Goal: Task Accomplishment & Management: Use online tool/utility

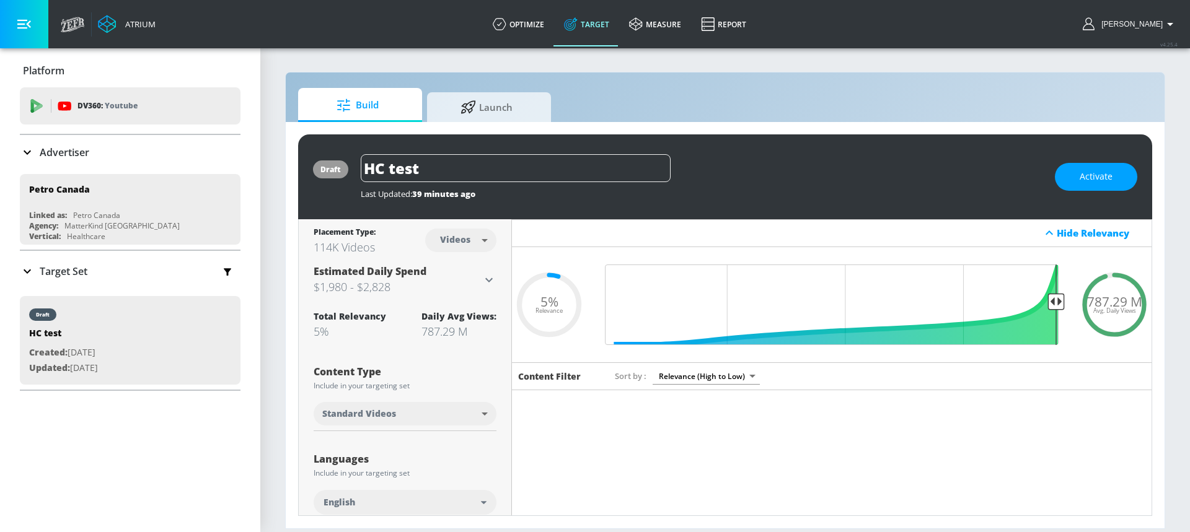
scroll to position [3500, 0]
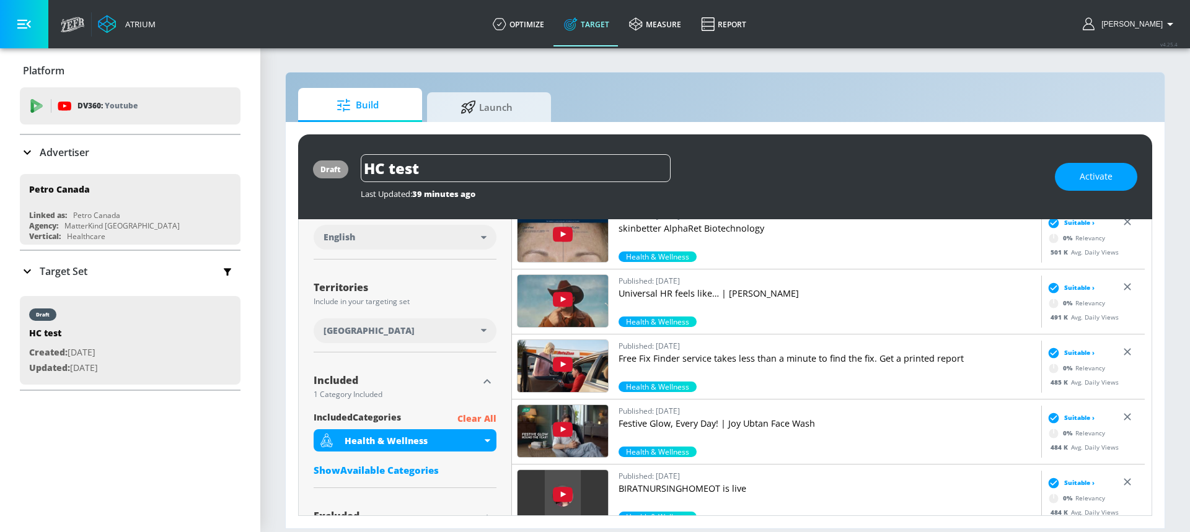
click at [474, 421] on p "Clear All" at bounding box center [476, 419] width 39 height 15
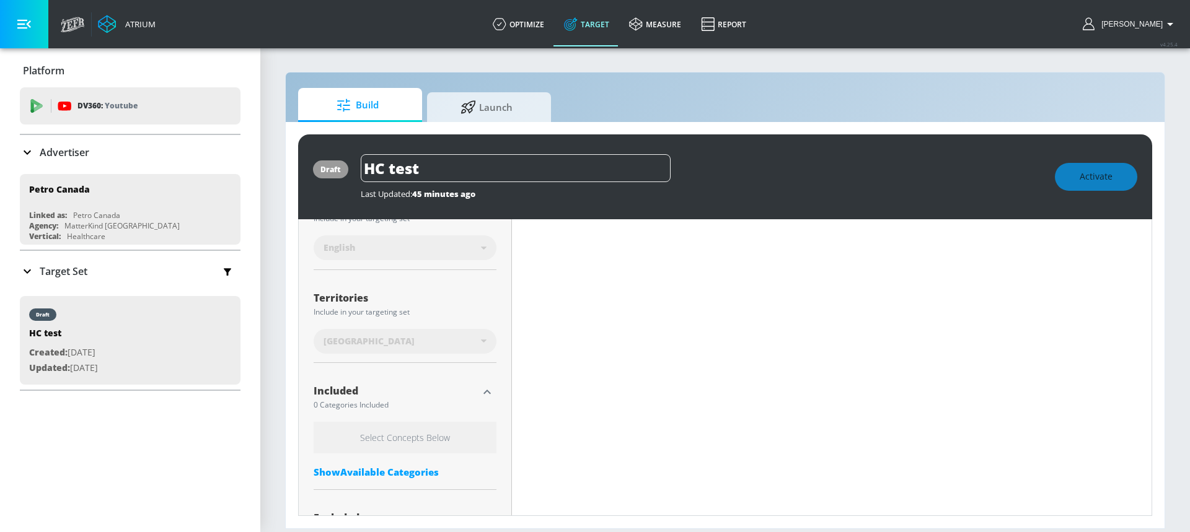
scroll to position [276, 0]
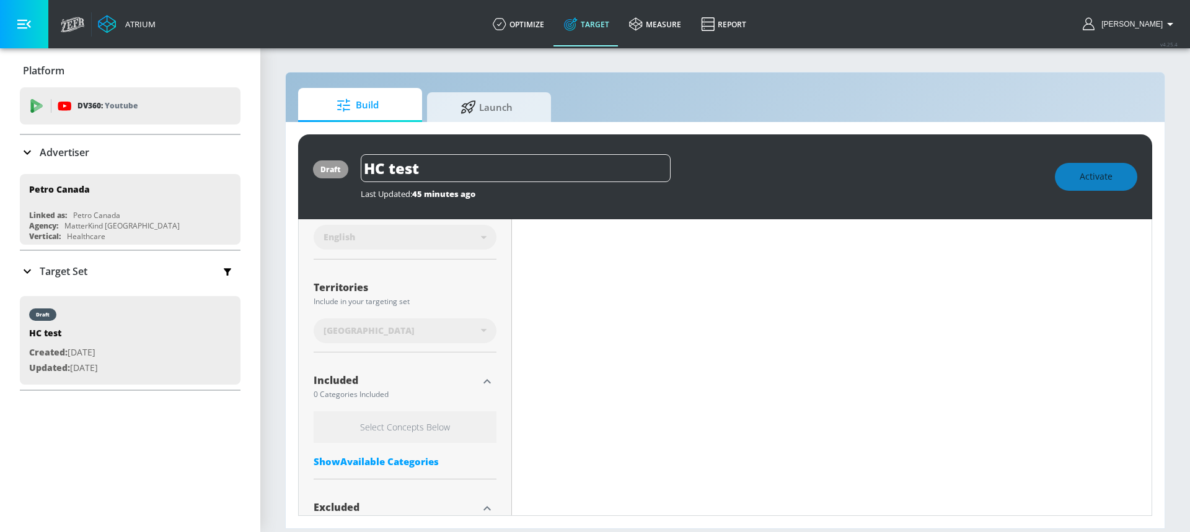
click at [395, 458] on div "Show Available Categories" at bounding box center [405, 462] width 183 height 12
click at [370, 478] on input "Sort By" at bounding box center [397, 486] width 166 height 25
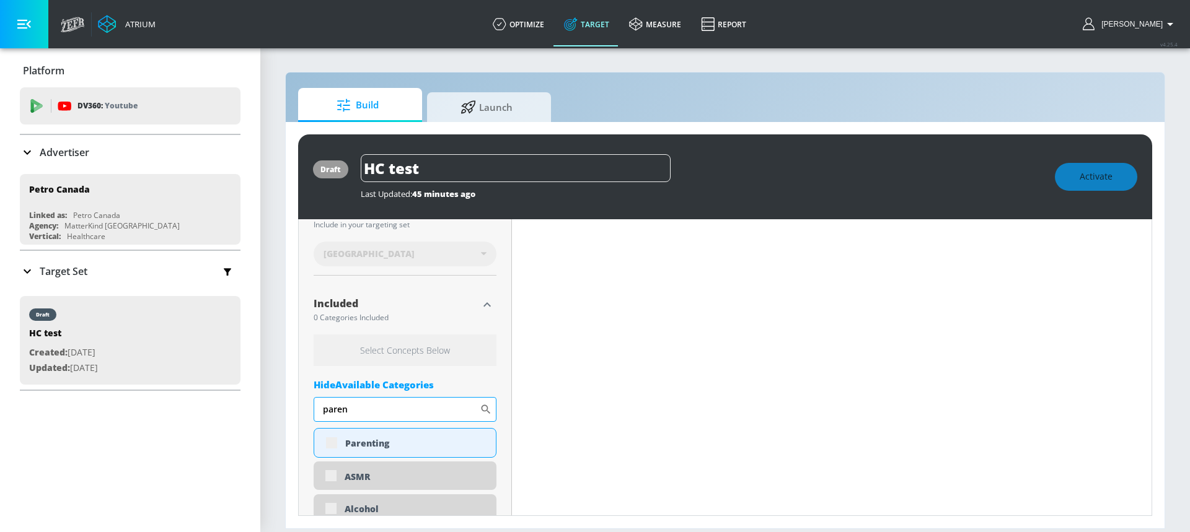
scroll to position [353, 0]
type input "paren"
click at [329, 443] on div "Parenting" at bounding box center [405, 443] width 183 height 30
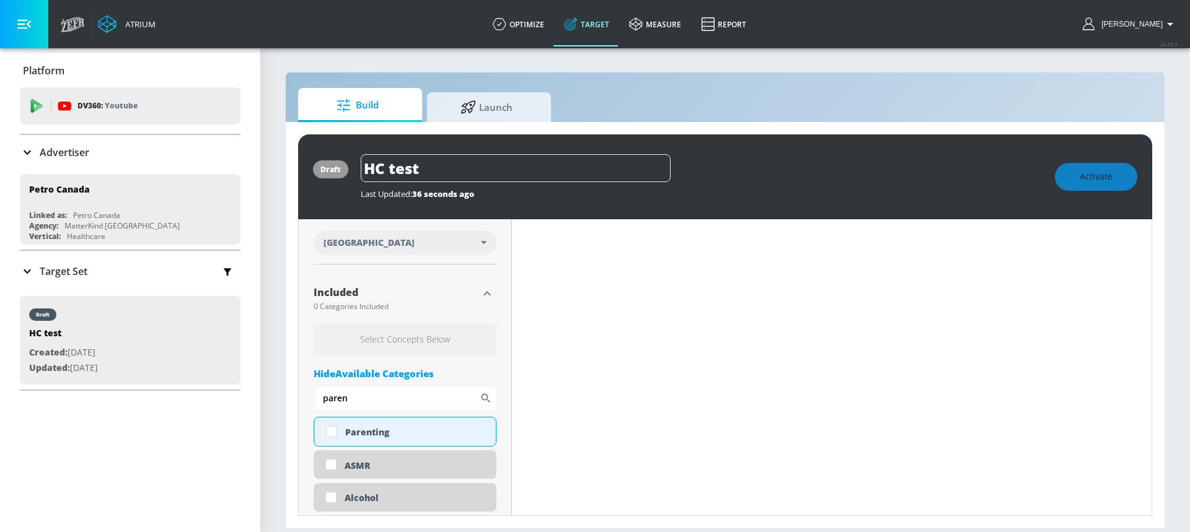
scroll to position [343, 0]
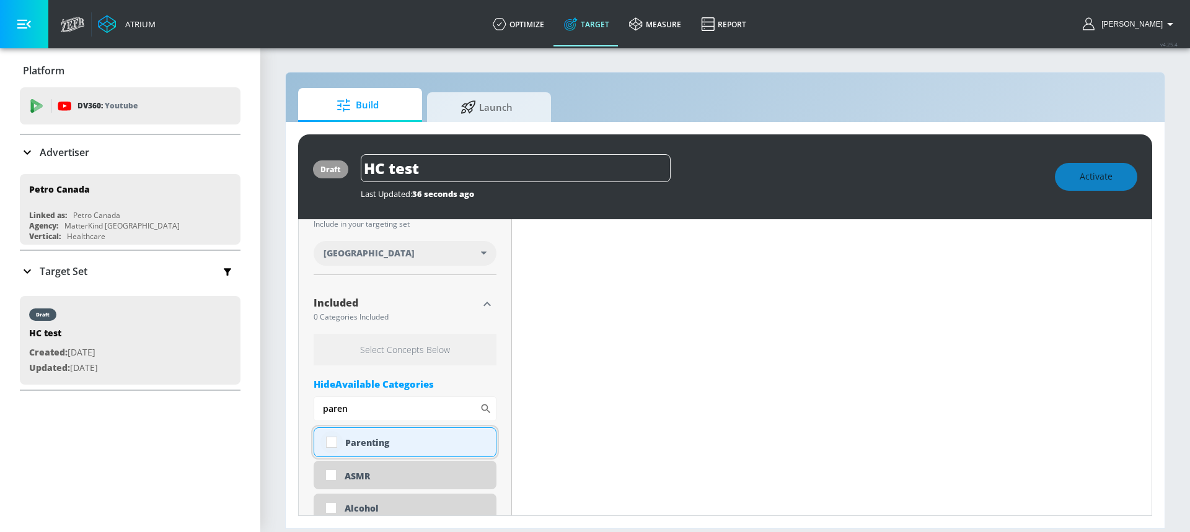
click at [328, 441] on input "checkbox" at bounding box center [331, 442] width 22 height 22
checkbox input "true"
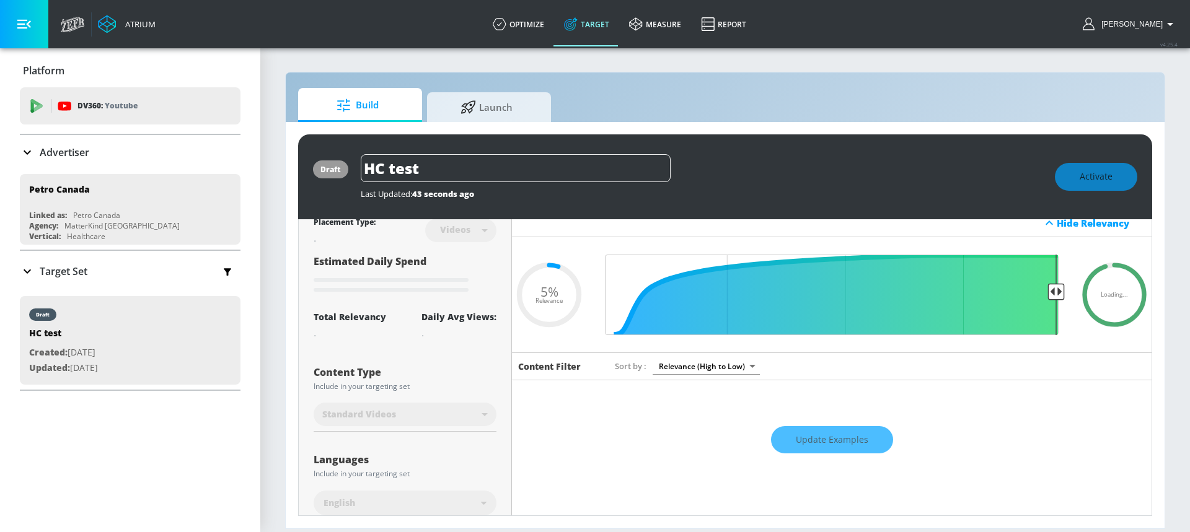
scroll to position [0, 0]
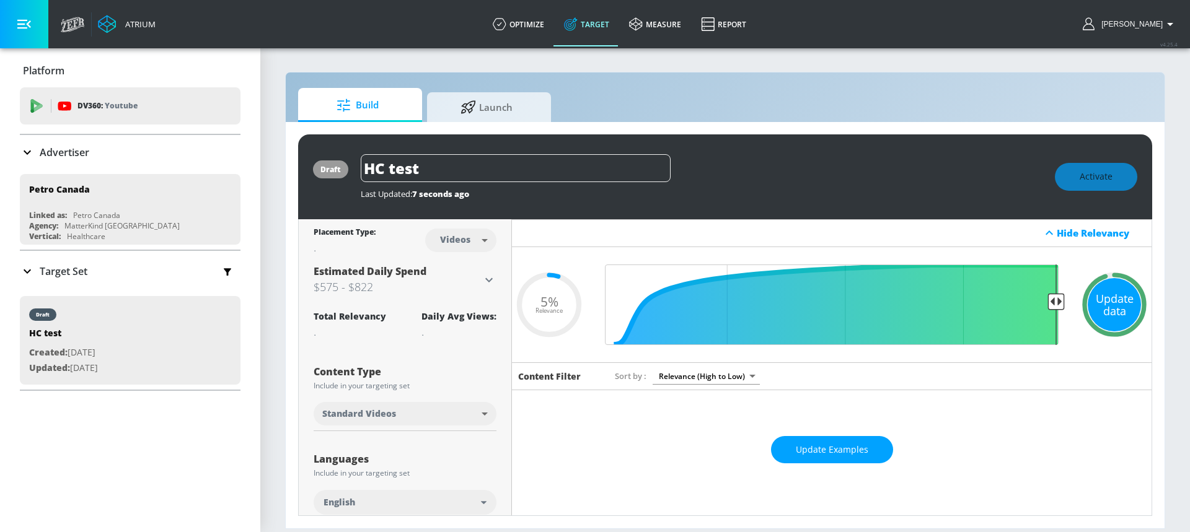
click at [1111, 306] on div "Update data" at bounding box center [1114, 304] width 53 height 53
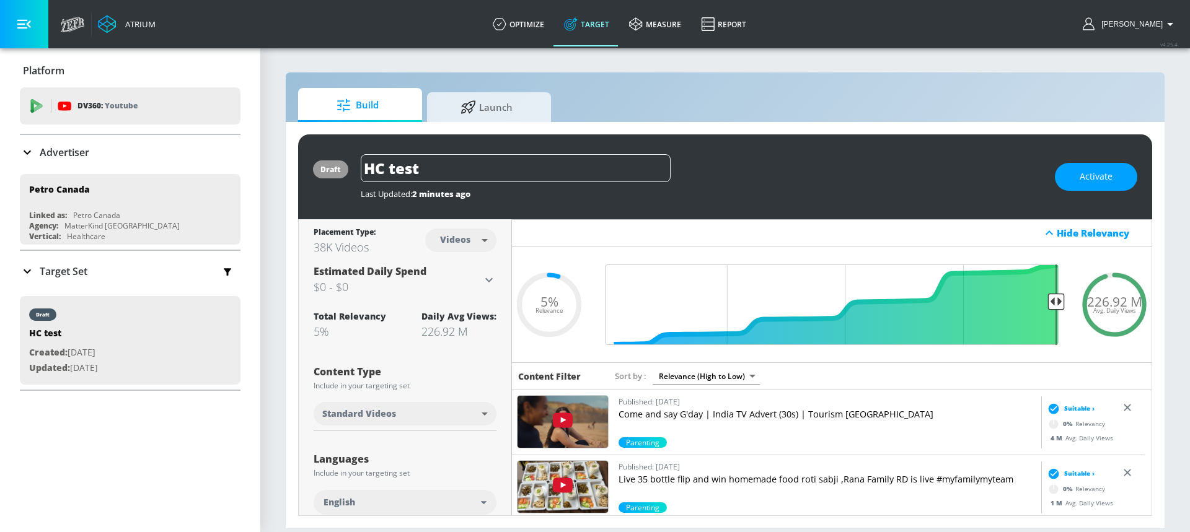
click at [713, 379] on body "Atrium optimize Target measure Report optimize Target measure Report v 4.25.4 […" at bounding box center [595, 266] width 1190 height 532
click at [701, 462] on li "Average daily views" at bounding box center [703, 461] width 107 height 20
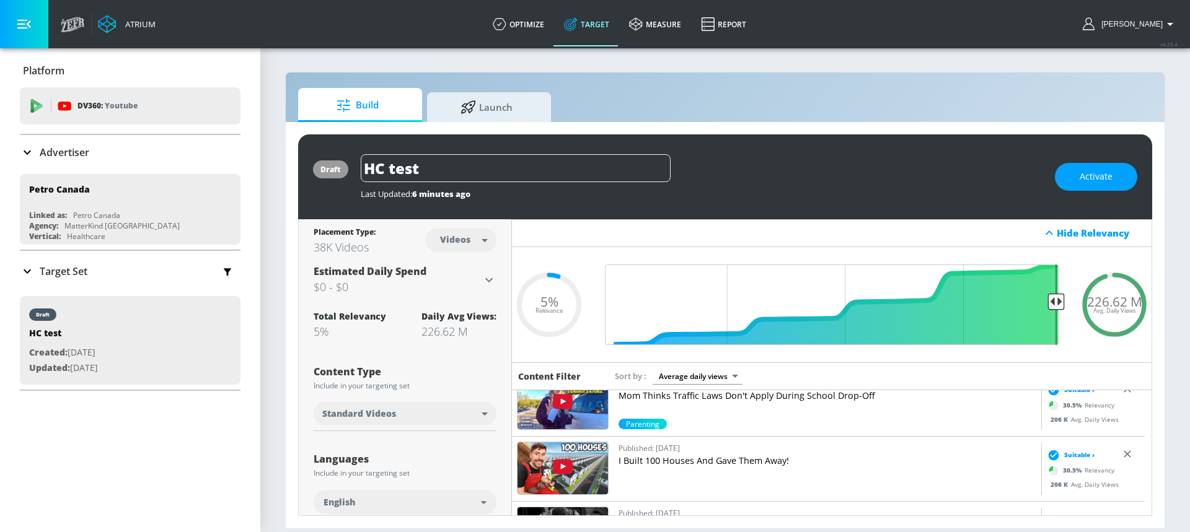
scroll to position [4003, 0]
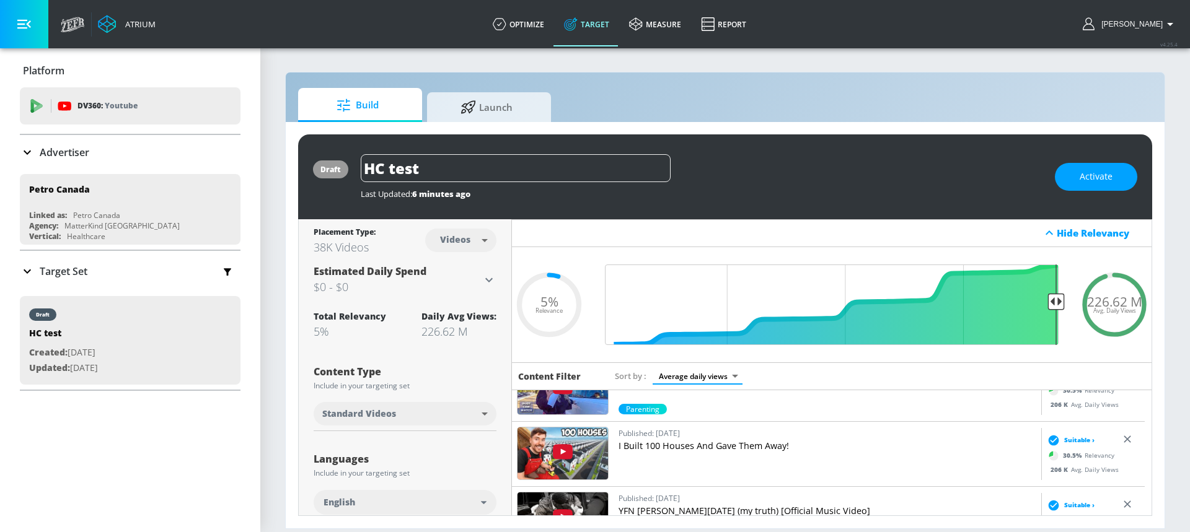
click at [712, 376] on body "Atrium optimize Target measure Report optimize Target measure Report v 4.25.4 […" at bounding box center [595, 266] width 1190 height 532
click at [705, 390] on li "Parenting" at bounding box center [696, 400] width 102 height 20
type input "6465cdd2-6268-4b8f-b202-422c02731c05"
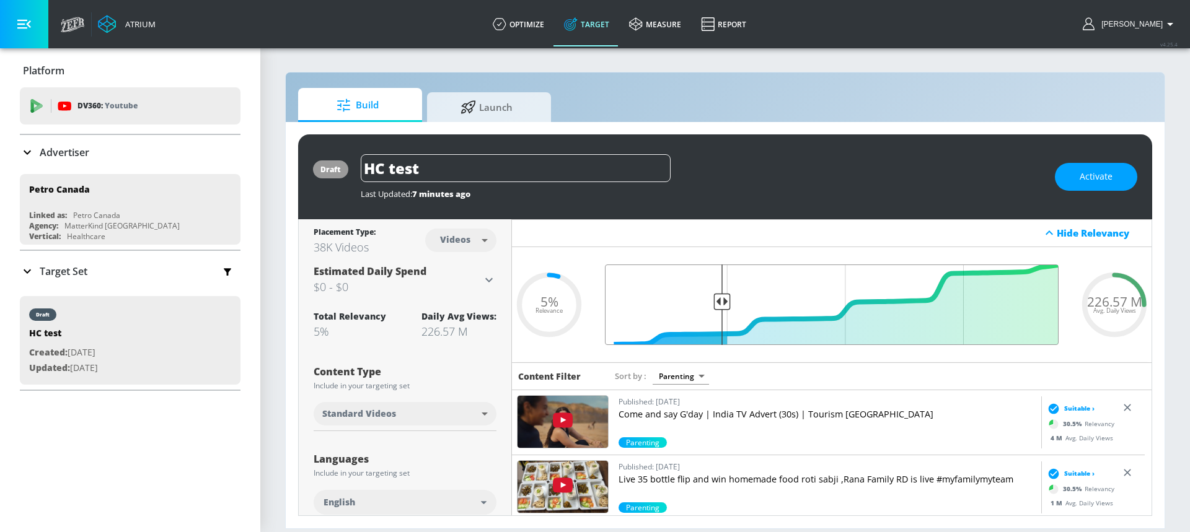
drag, startPoint x: 1049, startPoint y: 301, endPoint x: 717, endPoint y: 307, distance: 331.6
type input "0.75"
click at [717, 307] on input "Final Threshold" at bounding box center [832, 305] width 466 height 81
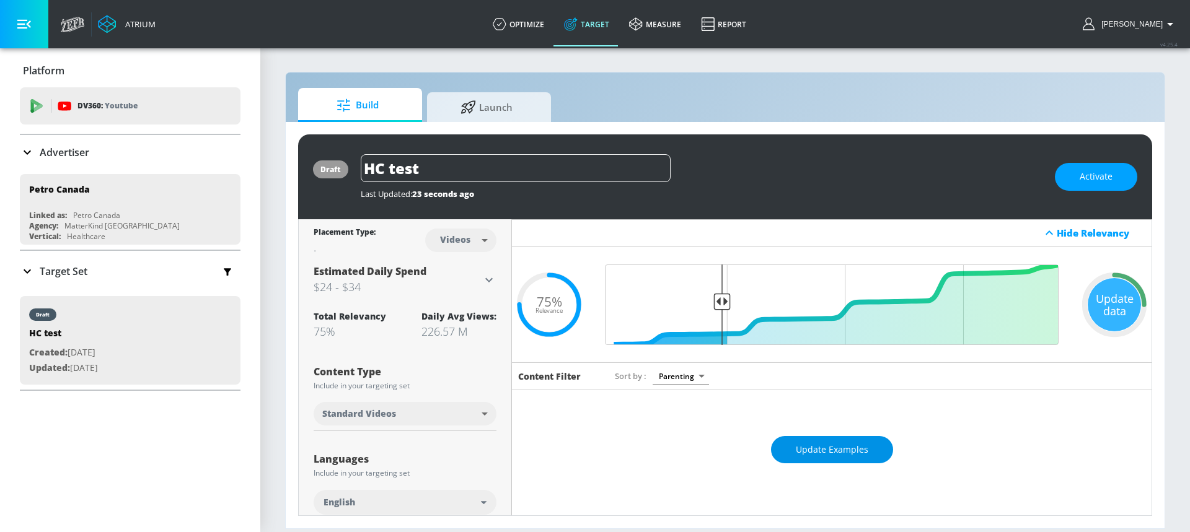
click at [817, 447] on span "Update Examples" at bounding box center [832, 450] width 73 height 15
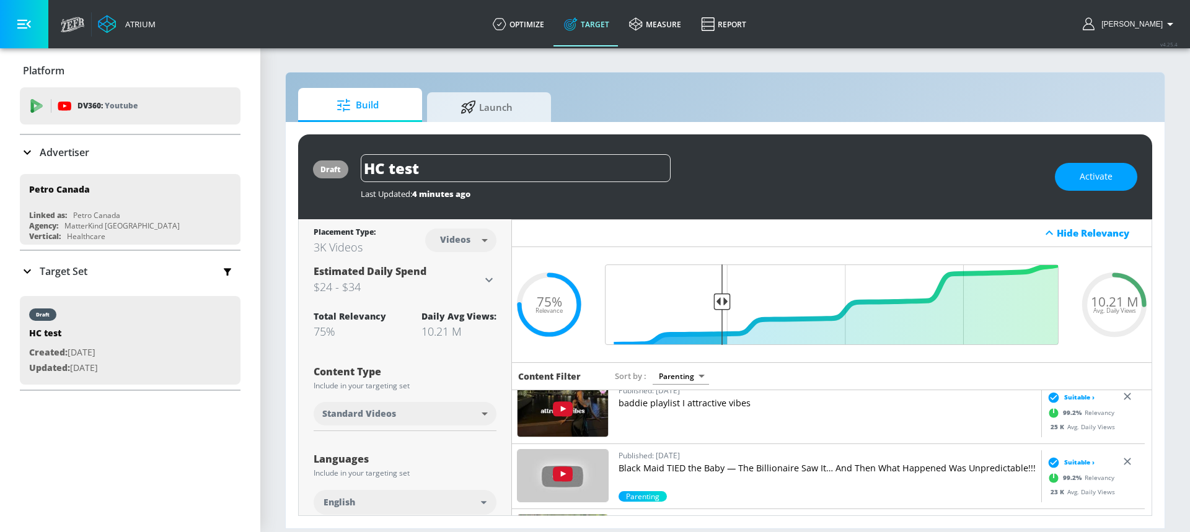
click at [448, 243] on body "Atrium optimize Target measure Report optimize Target measure Report v 4.25.4 […" at bounding box center [595, 266] width 1190 height 532
click at [456, 261] on div "Channels" at bounding box center [458, 267] width 45 height 13
type input "channels"
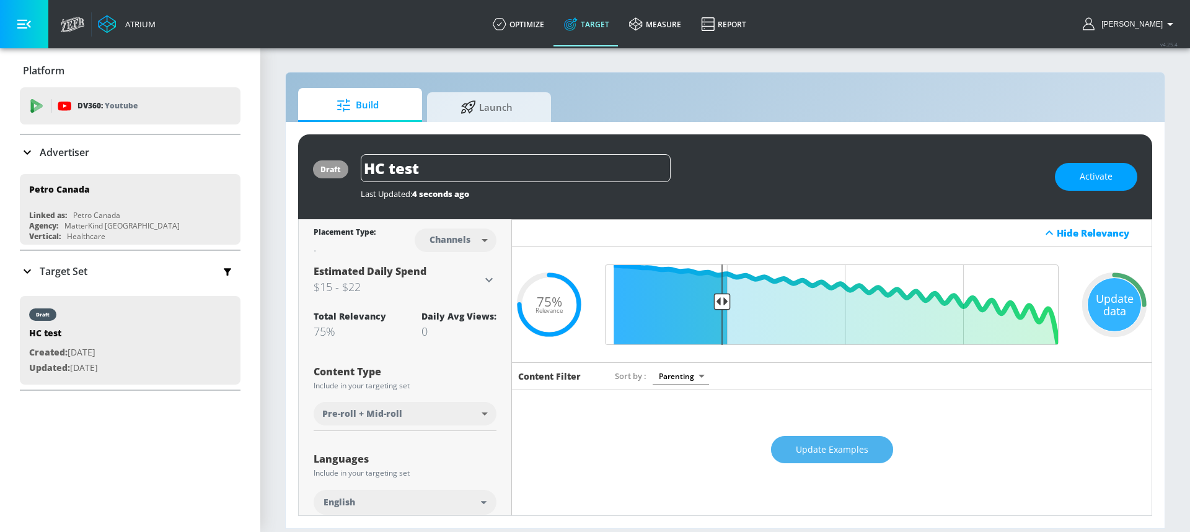
click at [834, 449] on span "Update Examples" at bounding box center [832, 450] width 73 height 15
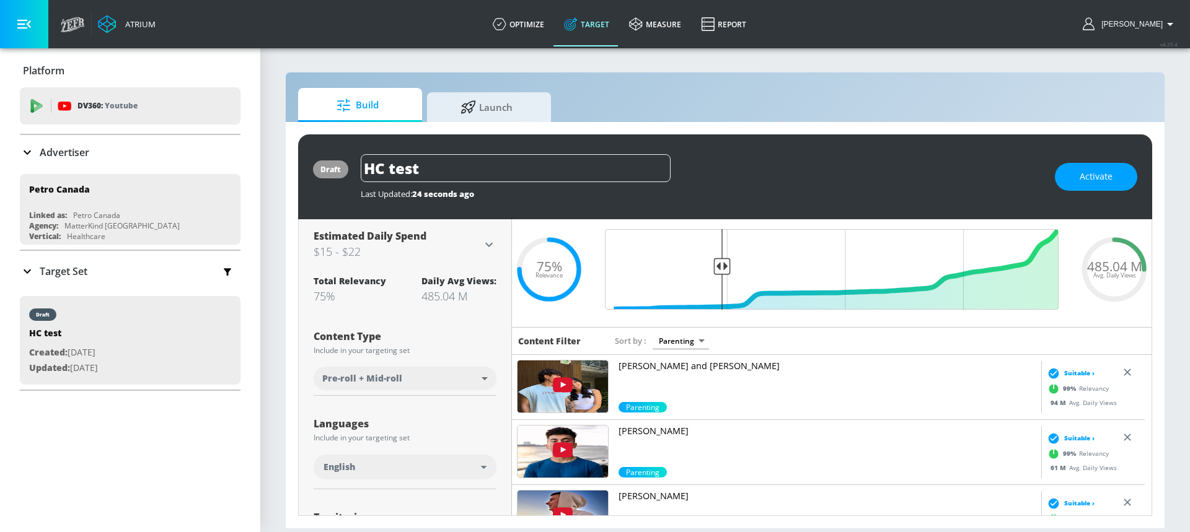
scroll to position [49, 0]
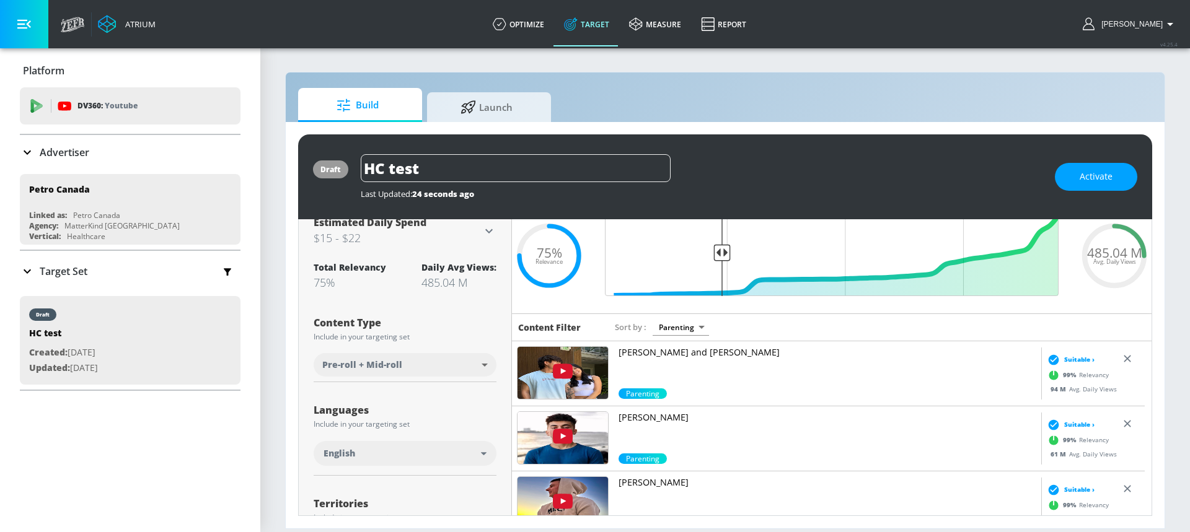
click at [767, 368] on link "[PERSON_NAME] and [PERSON_NAME]" at bounding box center [828, 367] width 418 height 42
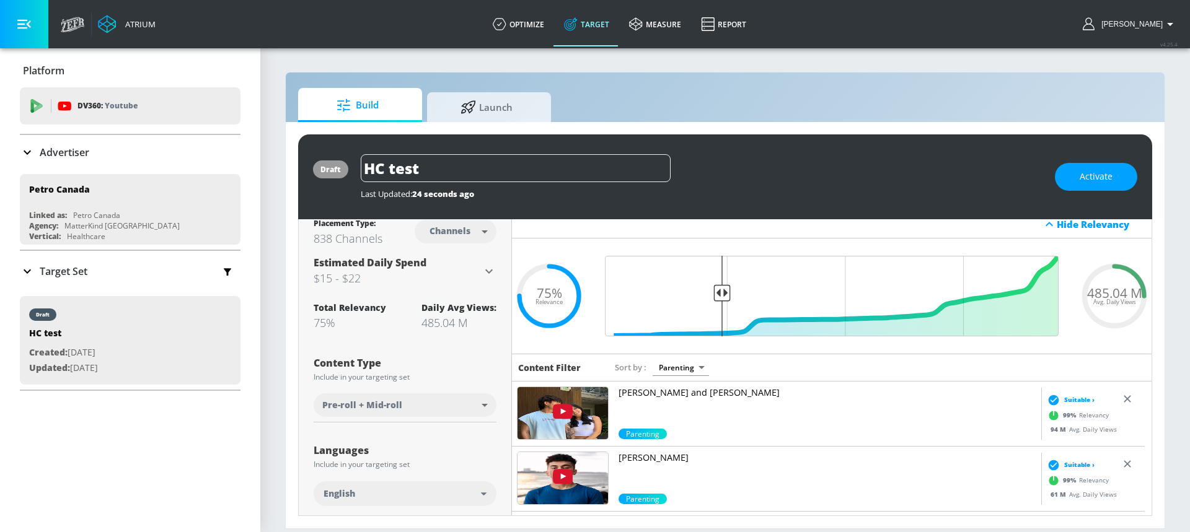
scroll to position [0, 0]
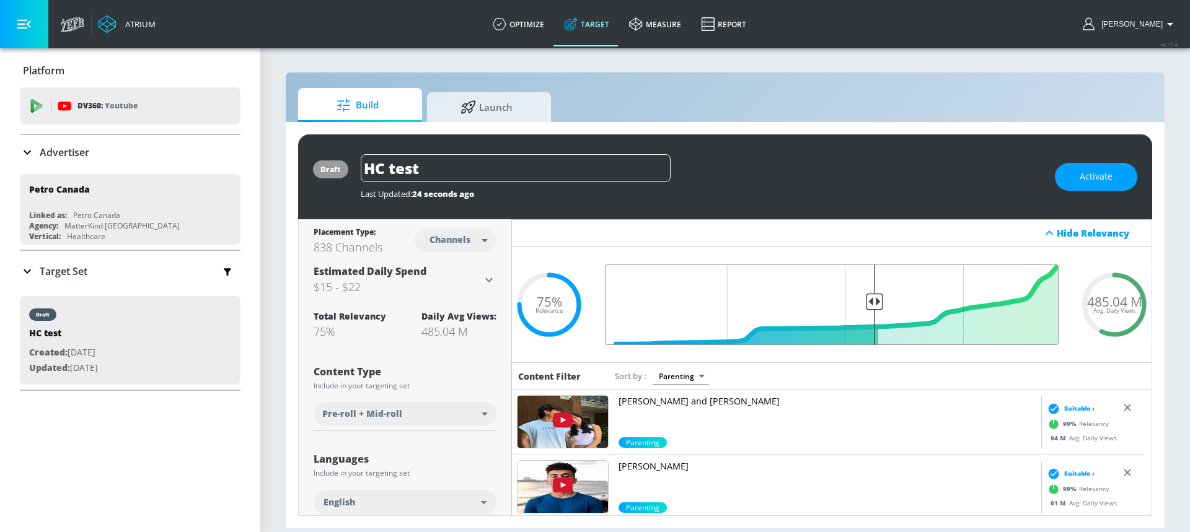
drag, startPoint x: 720, startPoint y: 302, endPoint x: 868, endPoint y: 302, distance: 148.1
click at [868, 302] on input "Final Threshold" at bounding box center [832, 305] width 466 height 81
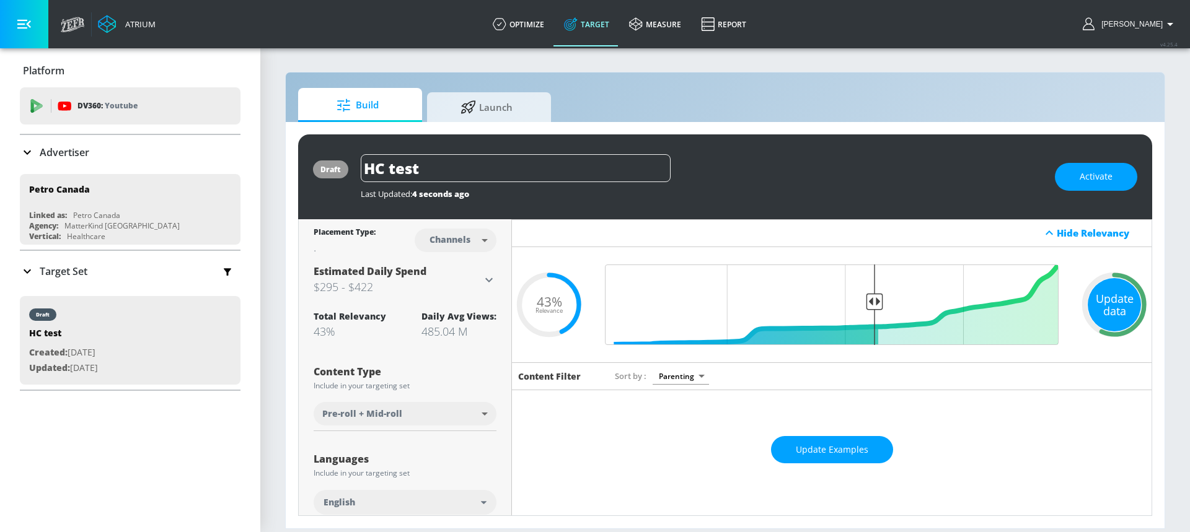
click at [1110, 298] on div "Update data" at bounding box center [1114, 304] width 53 height 53
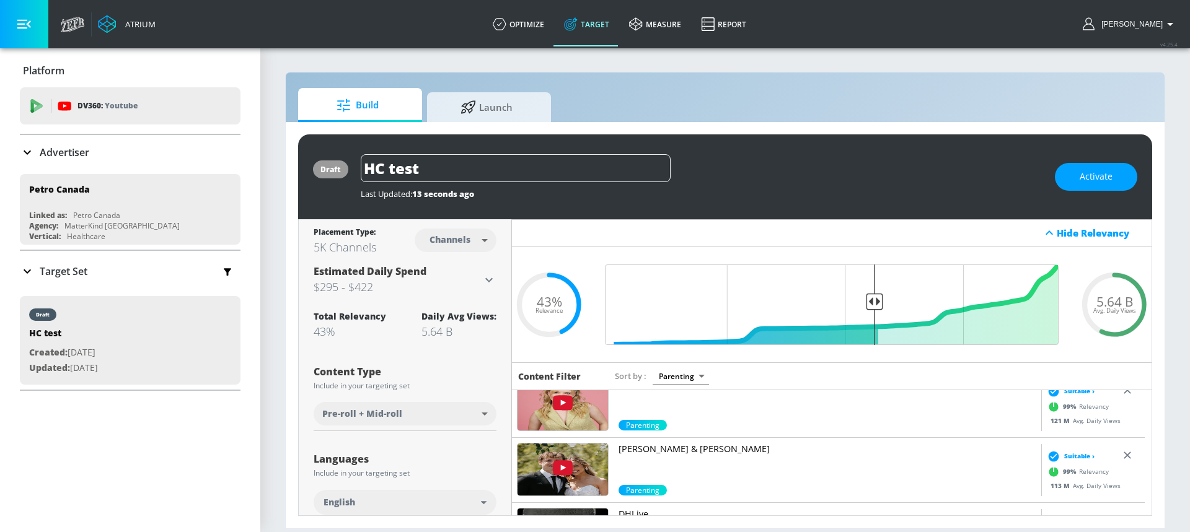
scroll to position [146, 0]
click at [855, 455] on p "[PERSON_NAME] & [PERSON_NAME]" at bounding box center [828, 450] width 418 height 12
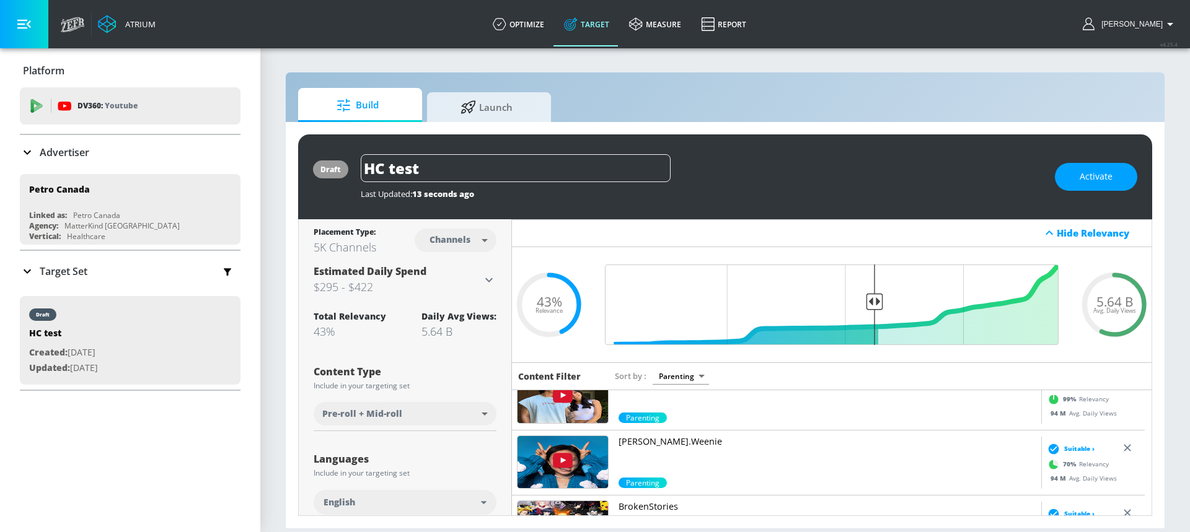
scroll to position [373, 0]
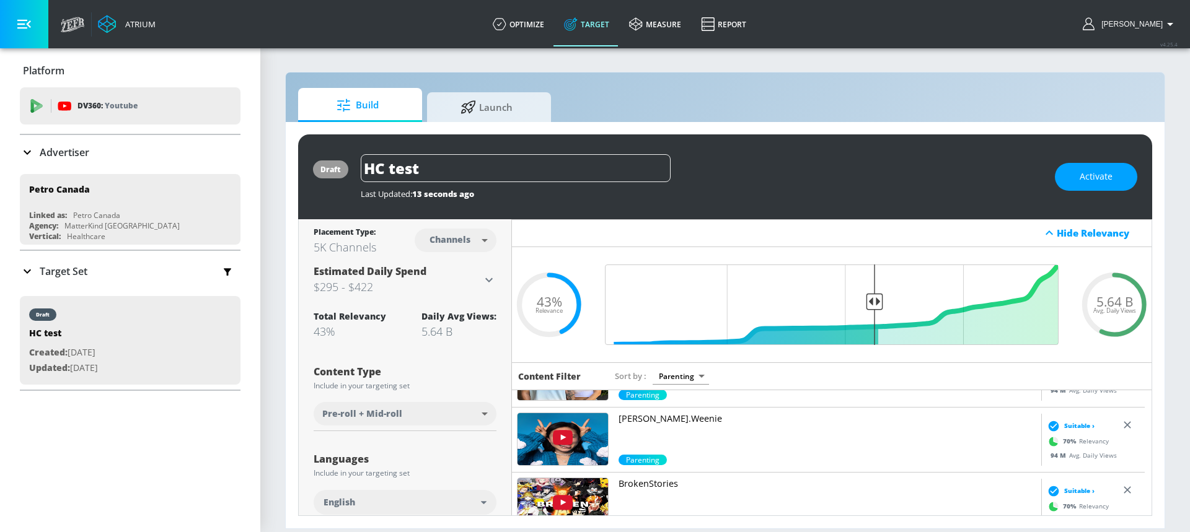
click at [739, 430] on link "[PERSON_NAME].Weenie" at bounding box center [828, 434] width 418 height 42
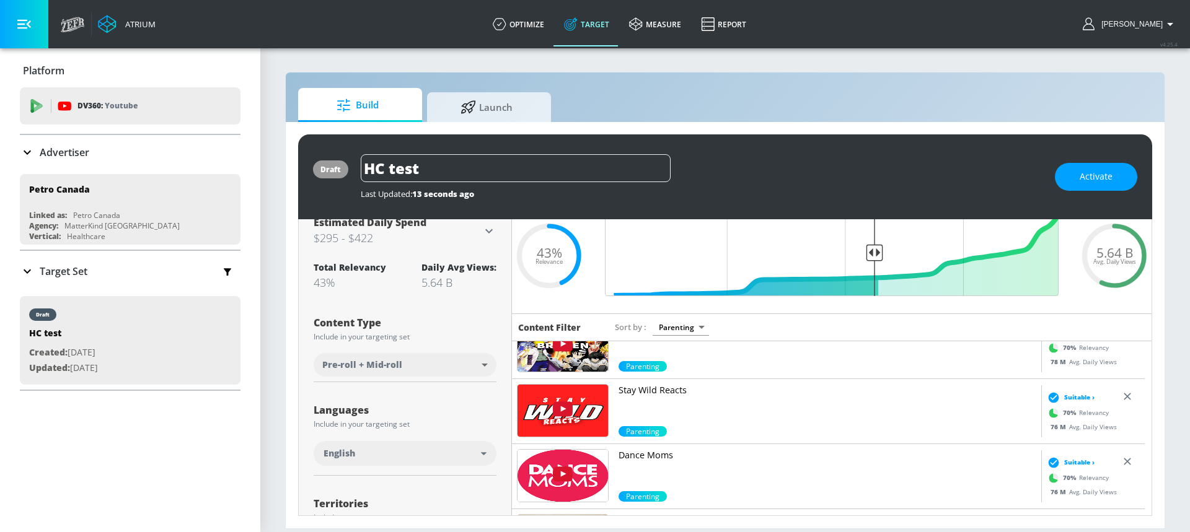
scroll to position [519, 0]
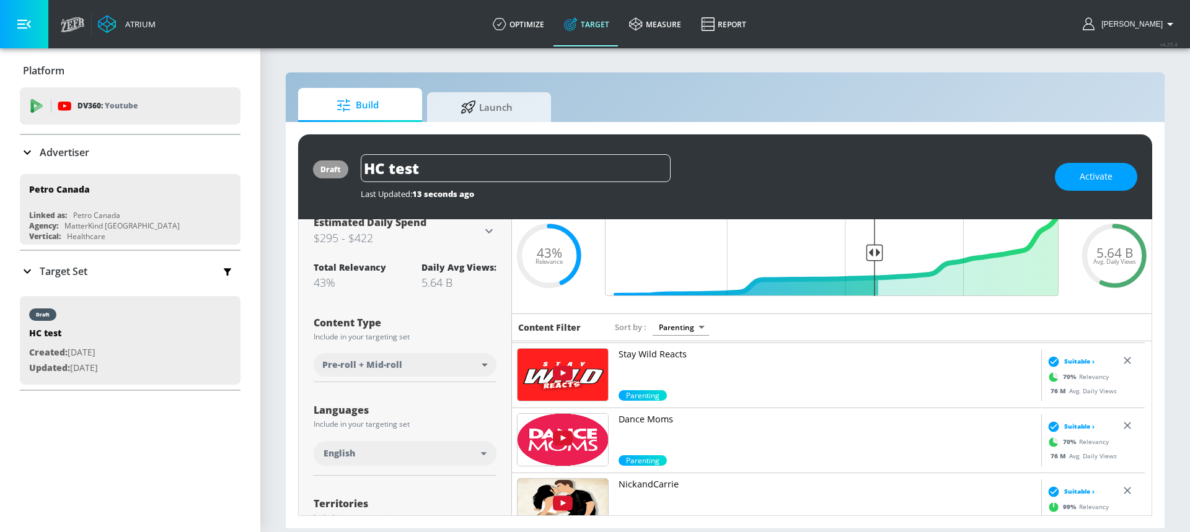
click at [731, 436] on link "Dance Moms" at bounding box center [828, 434] width 418 height 42
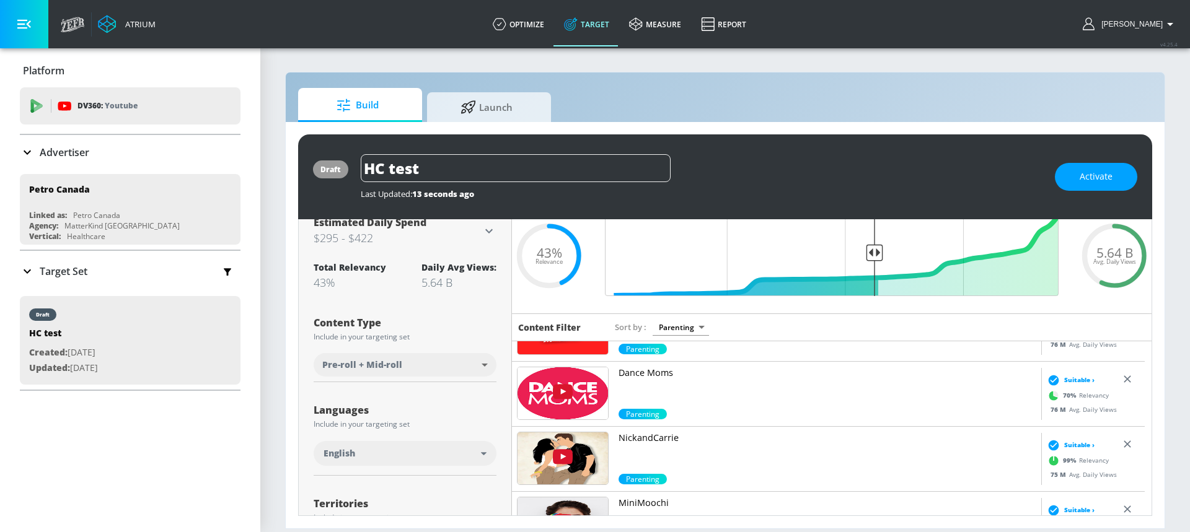
scroll to position [568, 0]
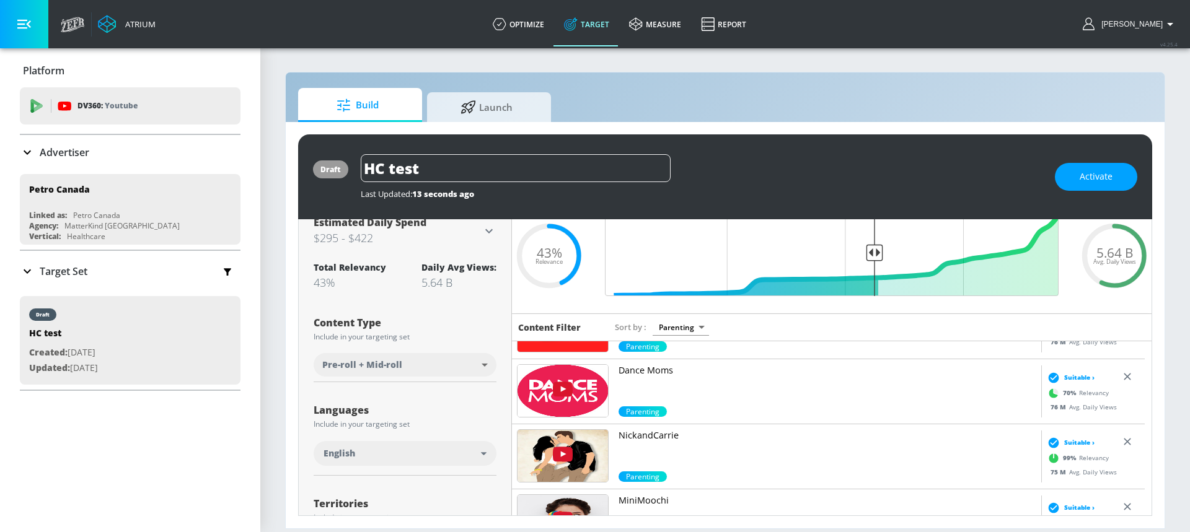
click at [715, 442] on link "NickandCarrie" at bounding box center [828, 451] width 418 height 42
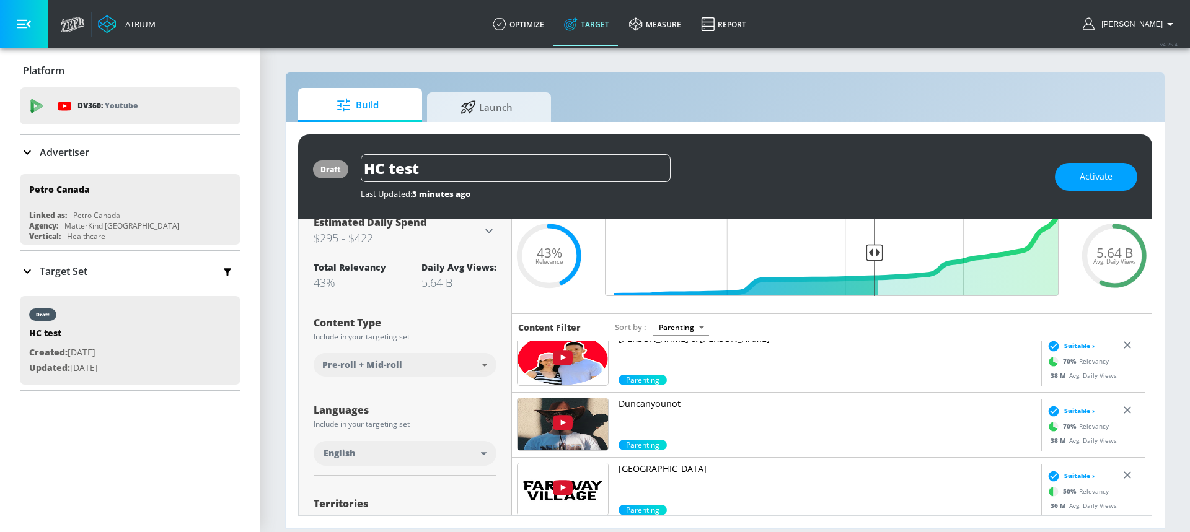
scroll to position [1577, 0]
click at [791, 361] on link "[PERSON_NAME] & [PERSON_NAME]" at bounding box center [828, 353] width 418 height 42
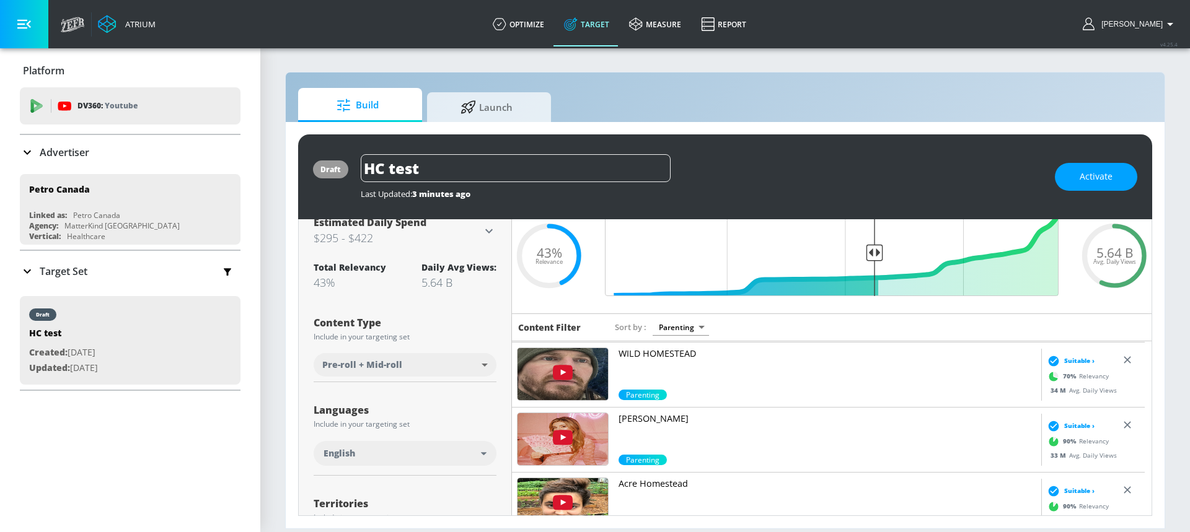
scroll to position [1849, 0]
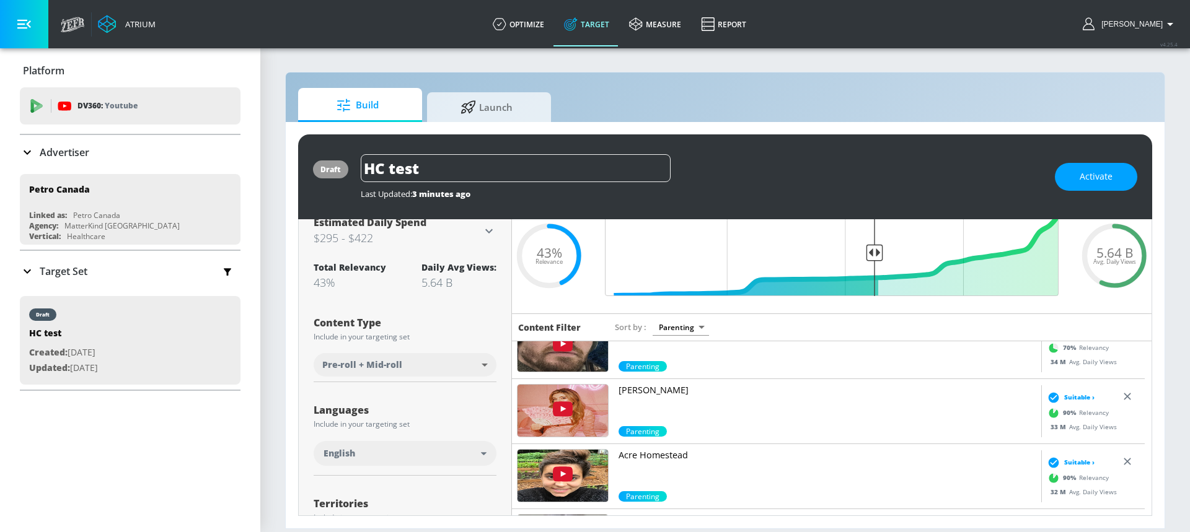
click at [774, 412] on link "[PERSON_NAME]" at bounding box center [828, 405] width 418 height 42
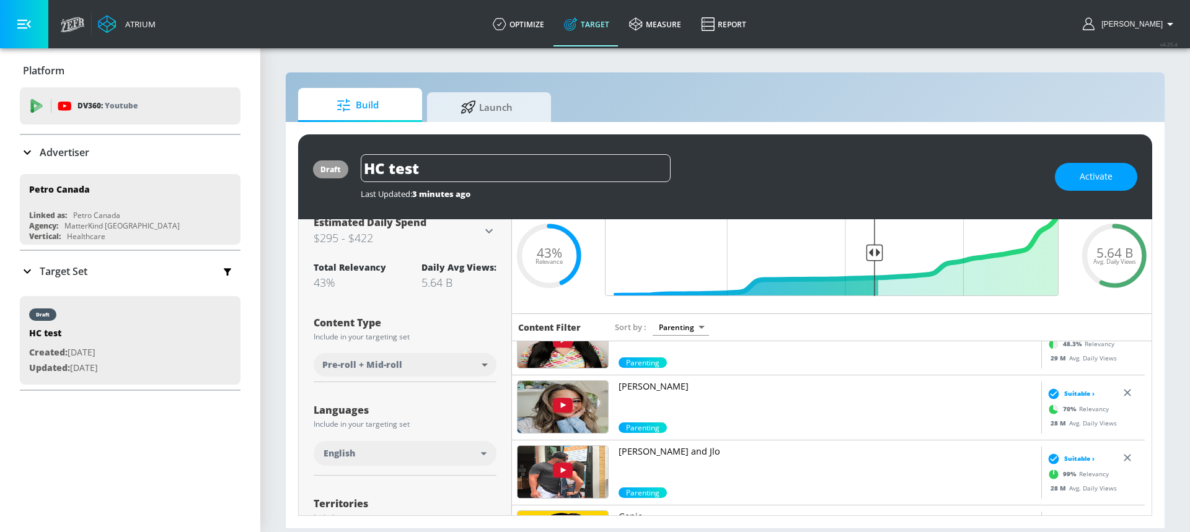
scroll to position [2215, 0]
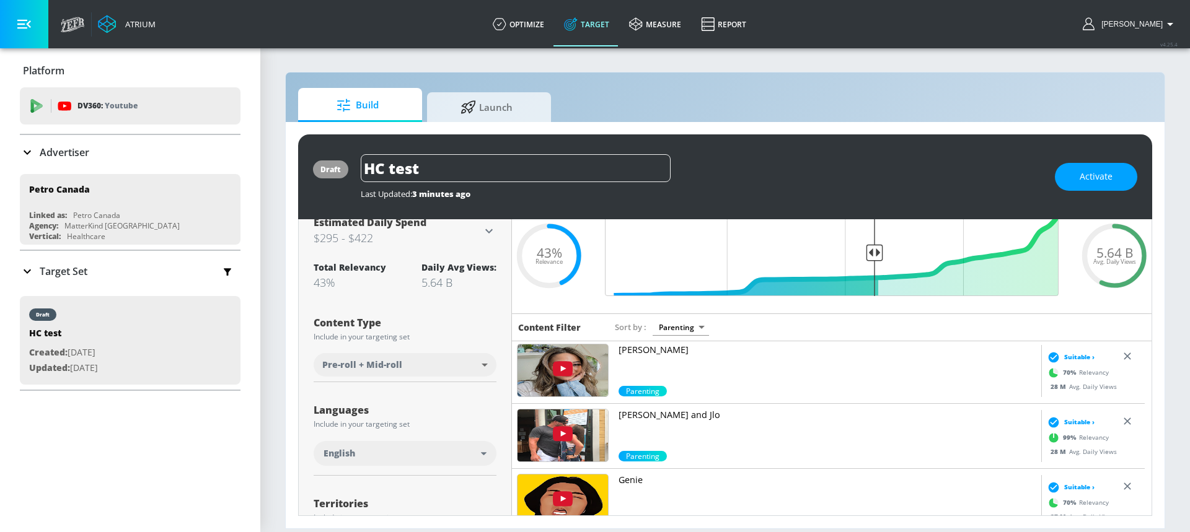
click at [871, 364] on link "[PERSON_NAME]" at bounding box center [828, 365] width 418 height 42
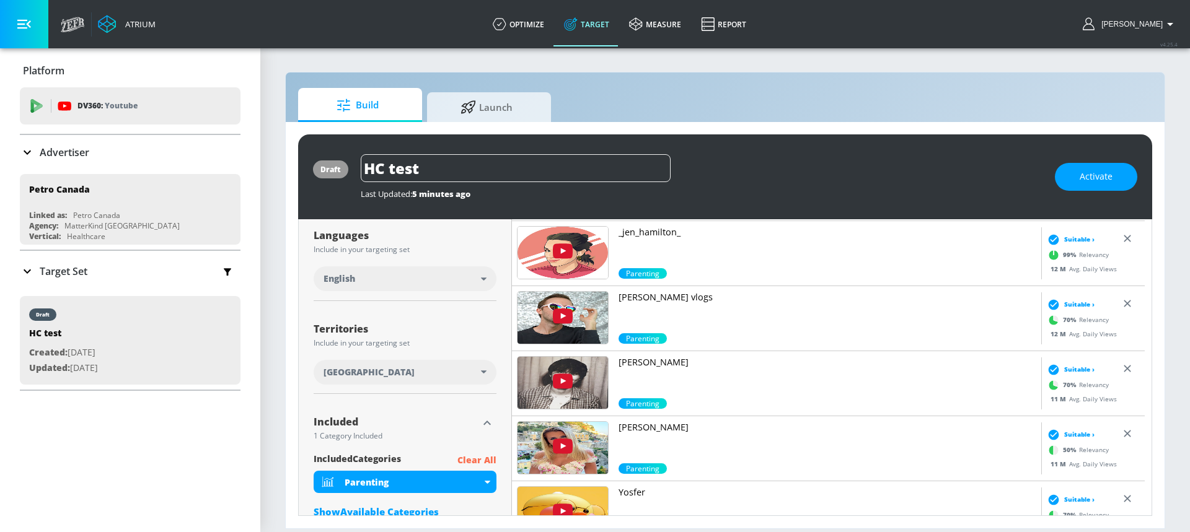
scroll to position [224, 0]
click at [796, 438] on link "[PERSON_NAME]" at bounding box center [828, 442] width 418 height 42
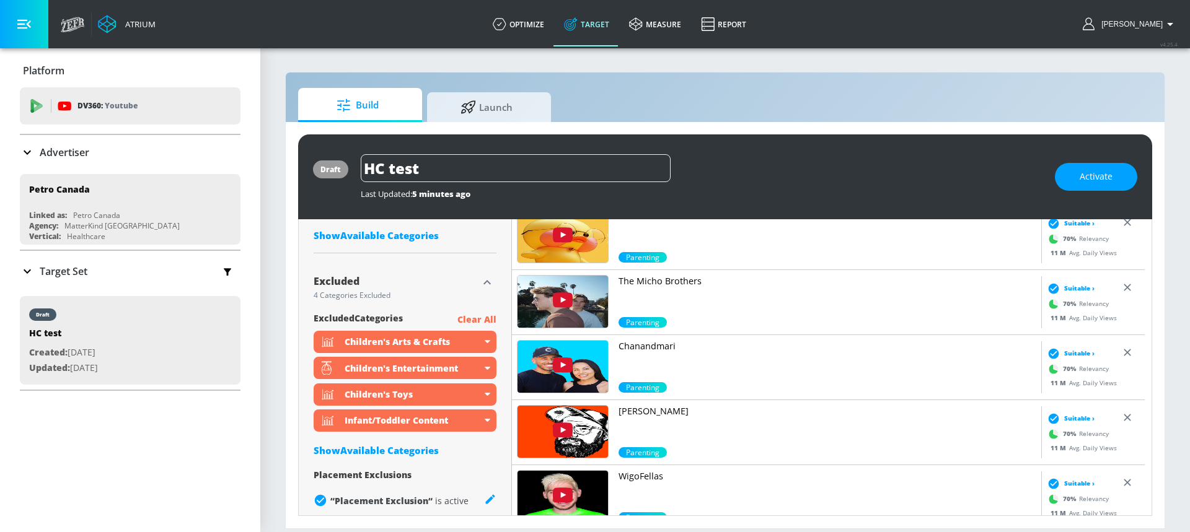
scroll to position [515, 0]
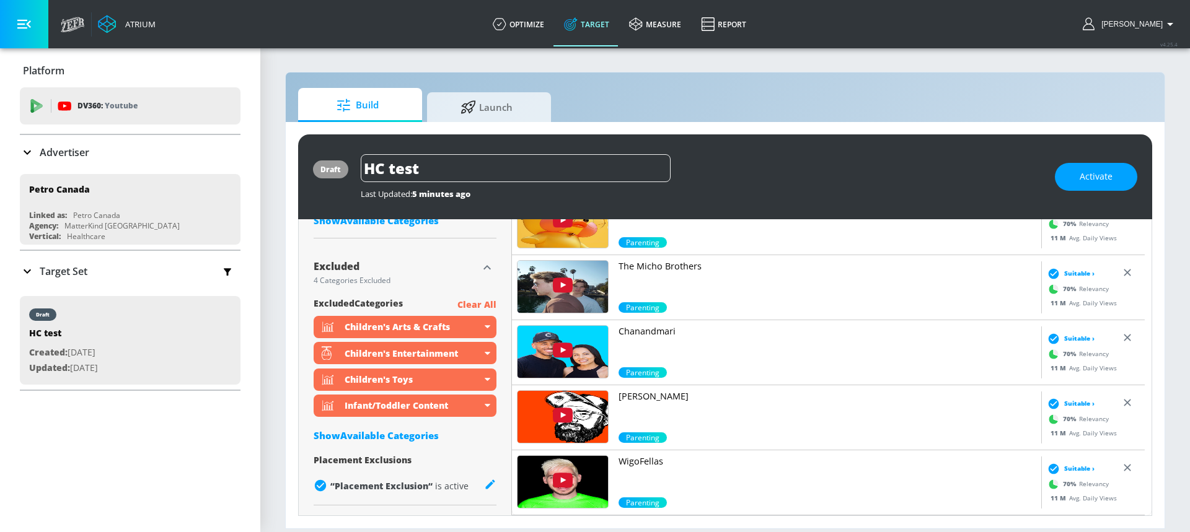
click at [818, 358] on link "Chanandmari" at bounding box center [828, 346] width 418 height 42
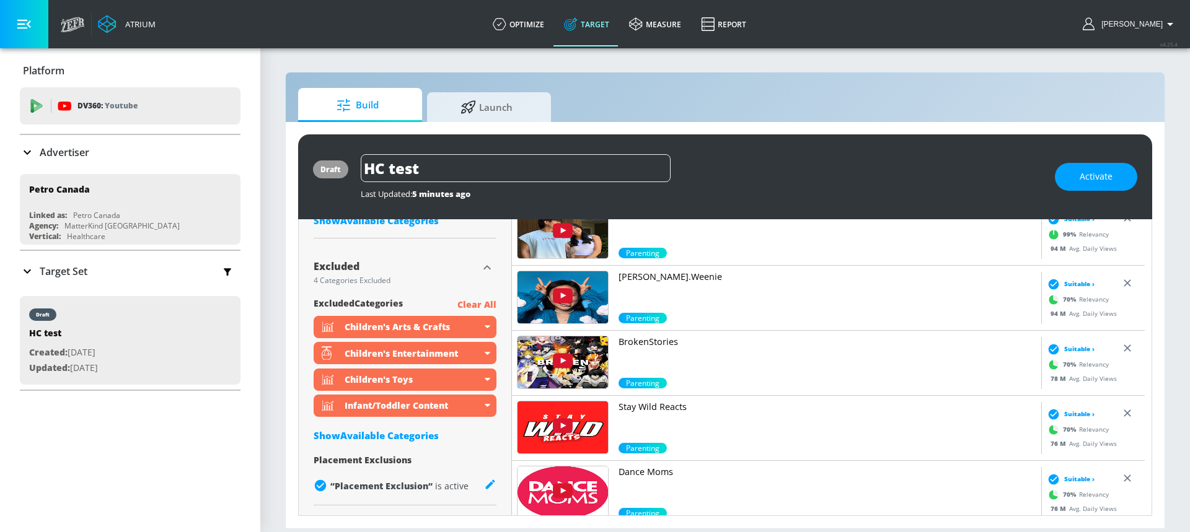
scroll to position [0, 0]
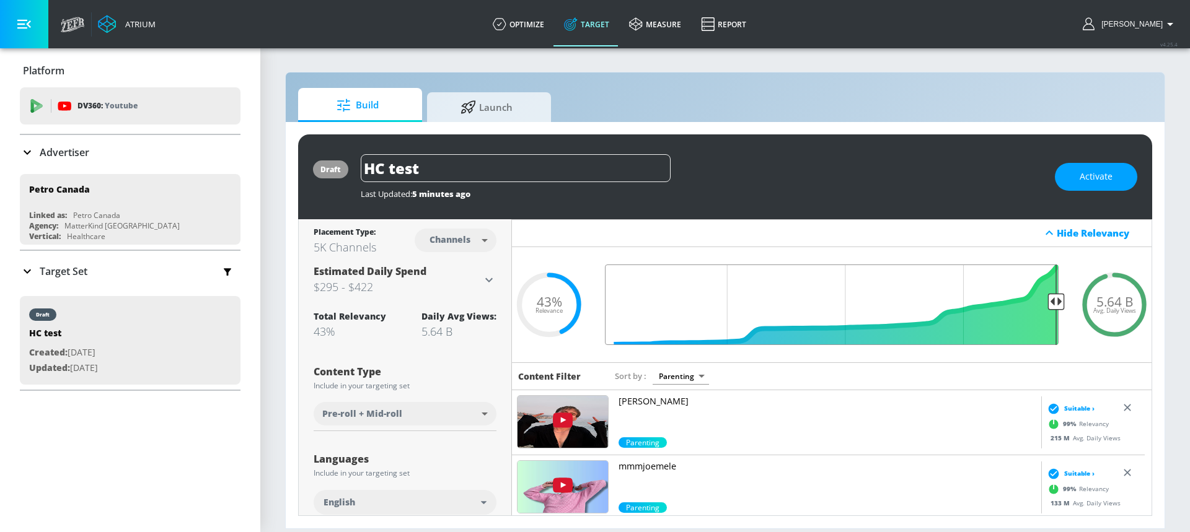
drag, startPoint x: 869, startPoint y: 299, endPoint x: 1070, endPoint y: 303, distance: 200.9
type input "0.05"
click at [1065, 303] on input "Final Threshold" at bounding box center [832, 305] width 466 height 81
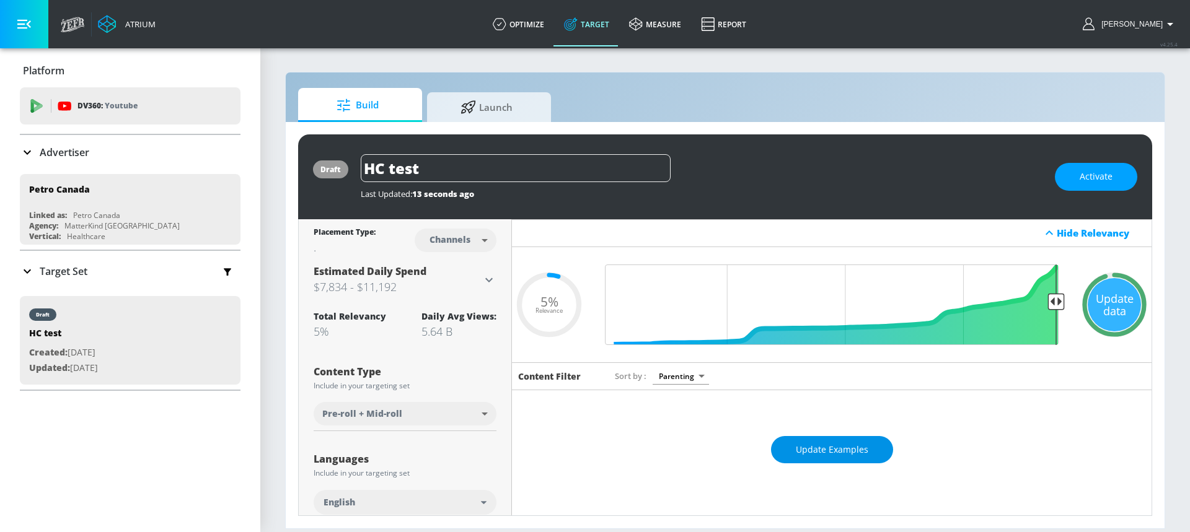
click at [829, 460] on button "Update Examples" at bounding box center [832, 450] width 122 height 28
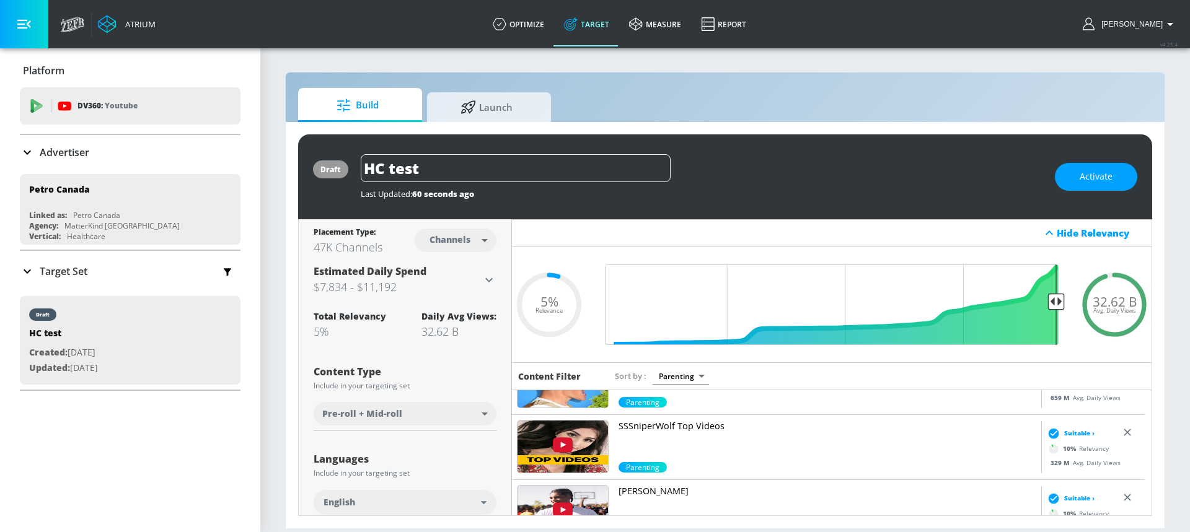
scroll to position [41, 0]
click at [795, 439] on link "SSSniperWolf Top Videos" at bounding box center [828, 441] width 418 height 42
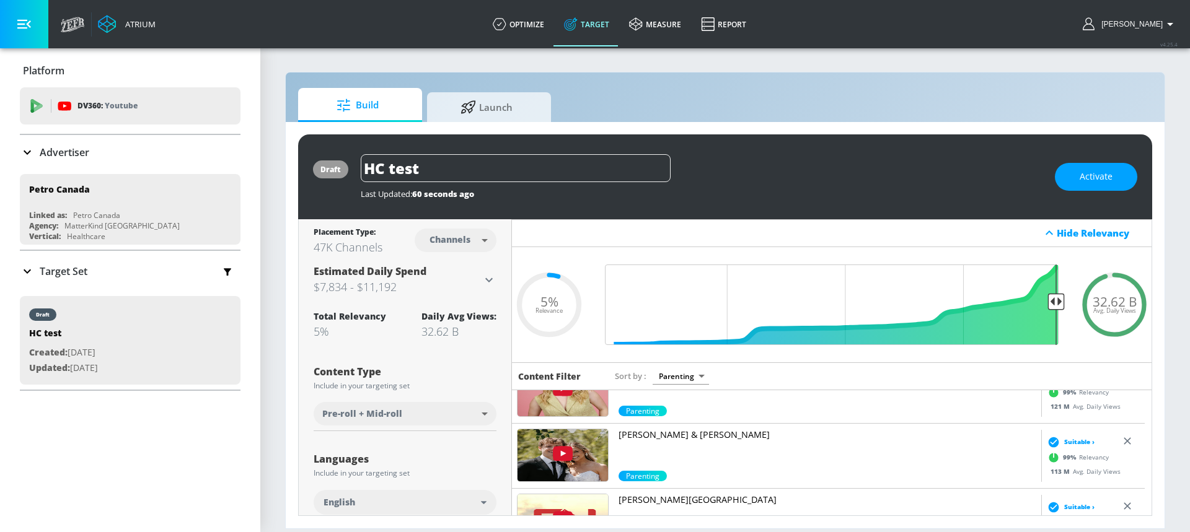
scroll to position [1528, 0]
click at [736, 415] on div "Parenting" at bounding box center [687, 413] width 136 height 12
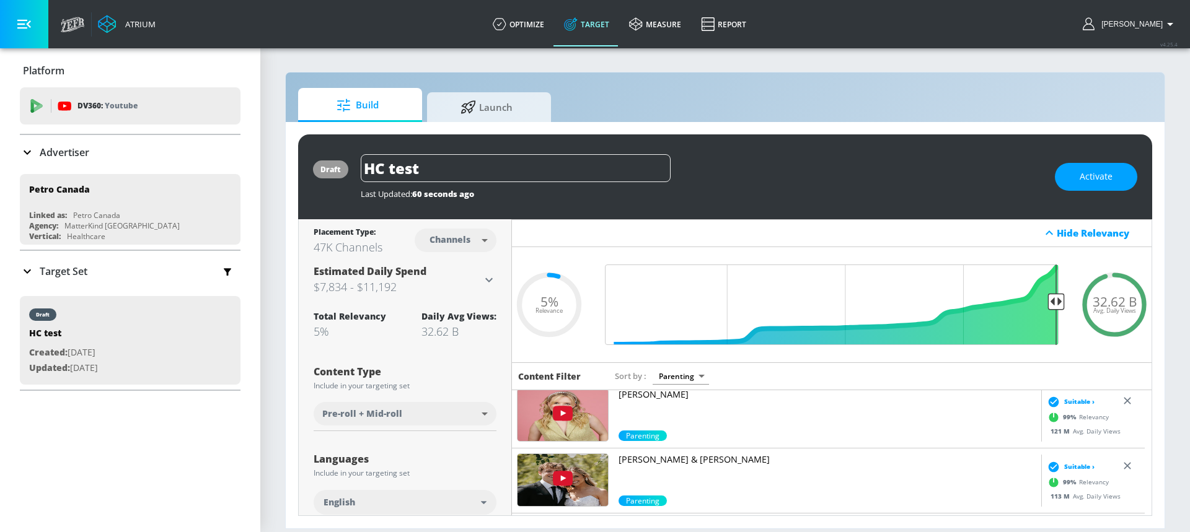
scroll to position [1485, 0]
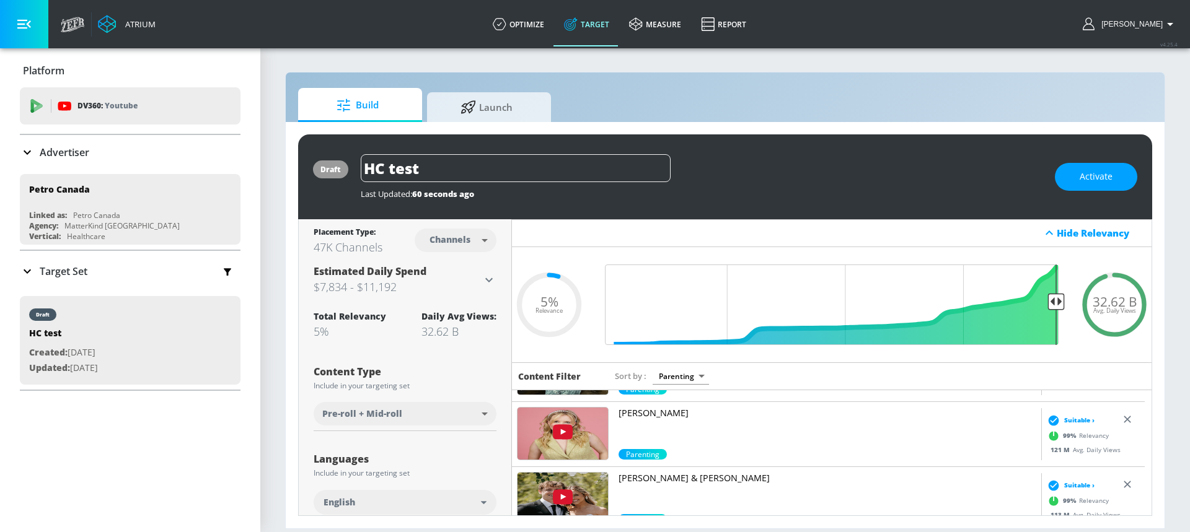
click at [718, 426] on link "[PERSON_NAME]" at bounding box center [828, 428] width 418 height 42
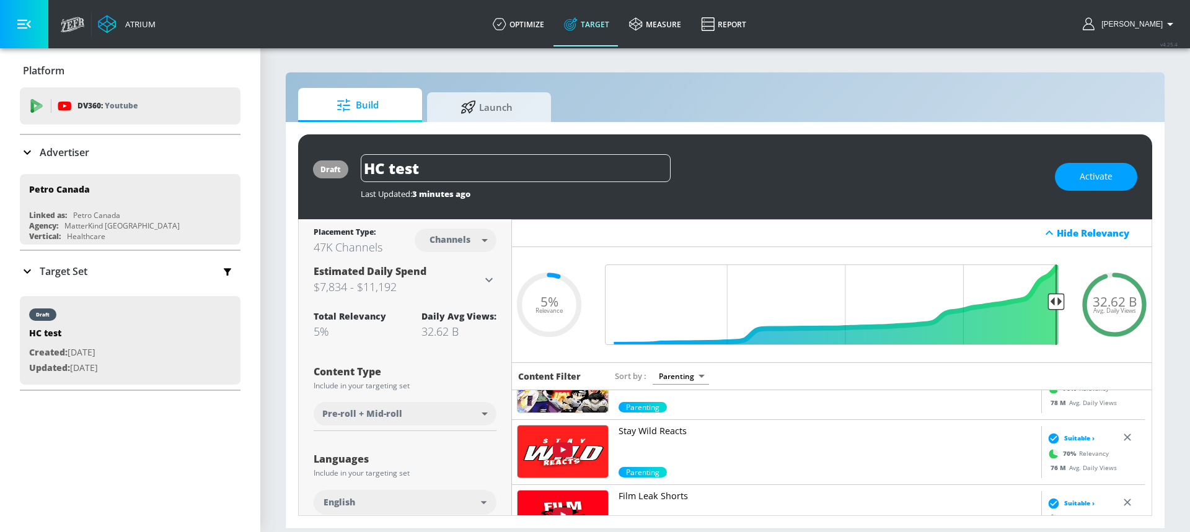
scroll to position [2574, 0]
click at [433, 244] on body "Atrium optimize Target measure Report optimize Target measure Report v 4.25.4 […" at bounding box center [595, 266] width 1190 height 532
click at [464, 289] on div "Videos" at bounding box center [448, 287] width 35 height 13
type input "videos"
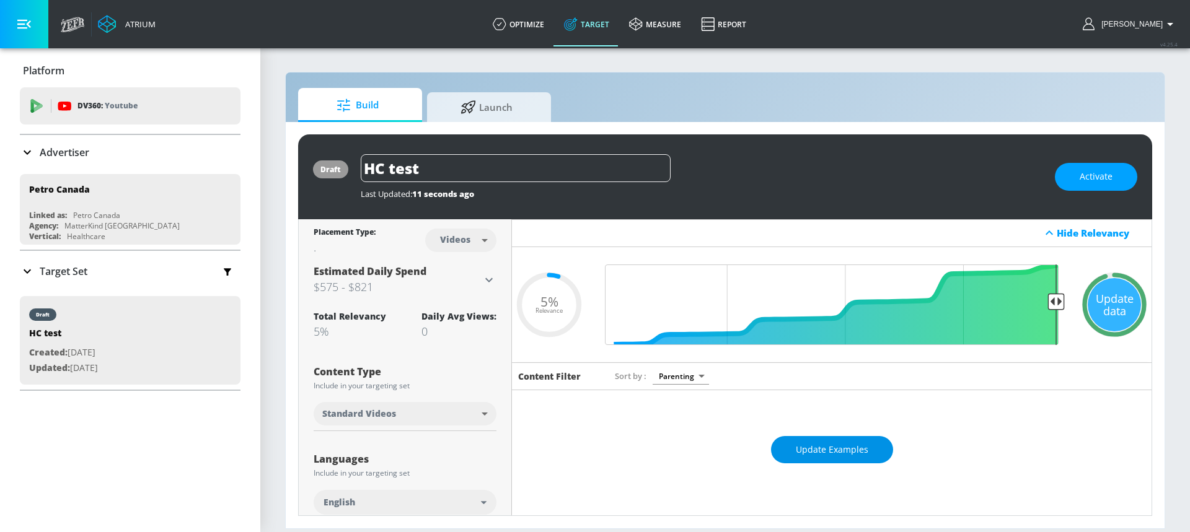
click at [824, 439] on button "Update Examples" at bounding box center [832, 450] width 122 height 28
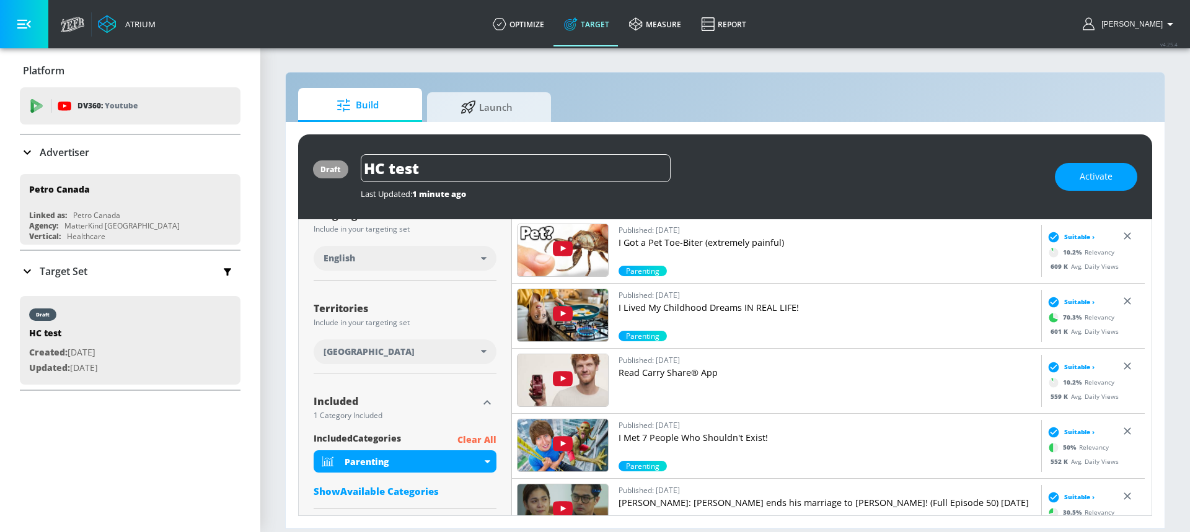
scroll to position [579, 0]
click at [776, 314] on link "Published: [DATE] I Lived My Childhood Dreams IN REAL LIFE!" at bounding box center [828, 309] width 418 height 42
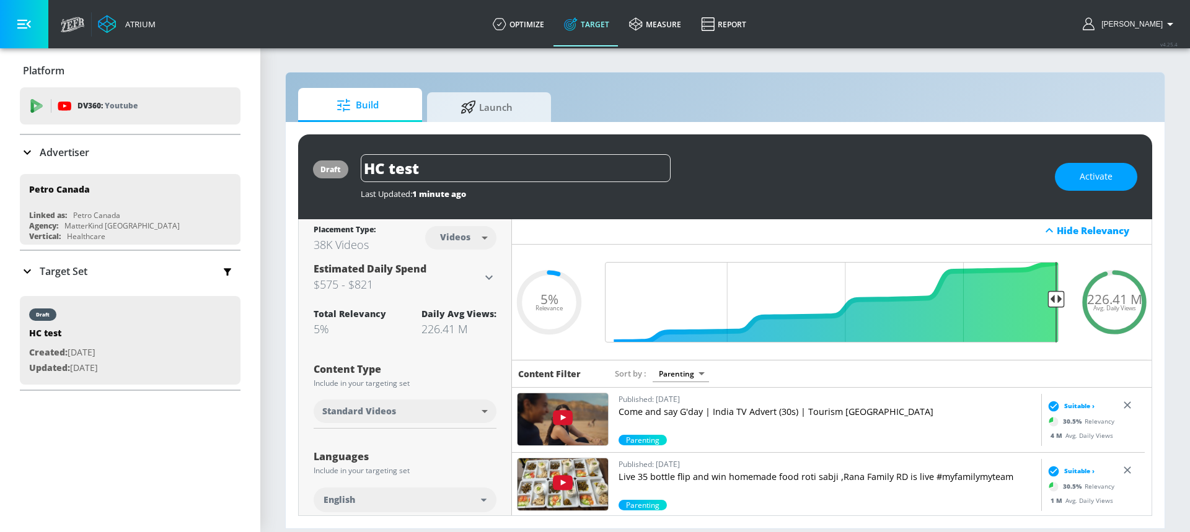
scroll to position [0, 0]
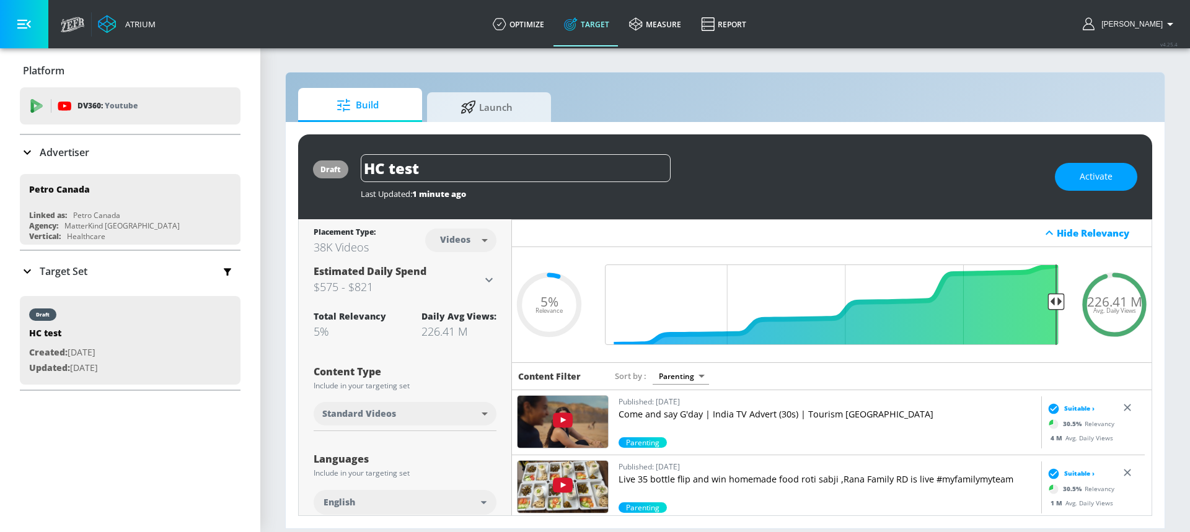
click at [698, 381] on body "Atrium optimize Target measure Report optimize Target measure Report v 4.25.4 […" at bounding box center [595, 266] width 1190 height 532
click at [678, 465] on li "Average daily views" at bounding box center [678, 461] width 102 height 20
type input "avg_daily_views_last_7_days"
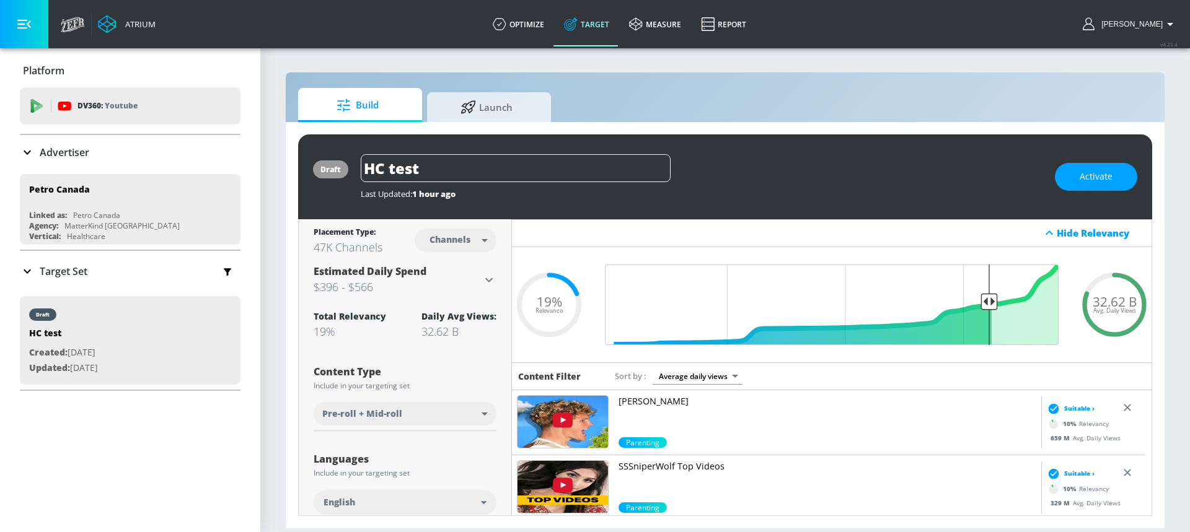
click at [444, 240] on body "Atrium optimize Target measure Report optimize Target measure Report v 4.25.4 […" at bounding box center [595, 266] width 1190 height 532
click at [462, 286] on div "Videos" at bounding box center [448, 287] width 35 height 13
type input "videos"
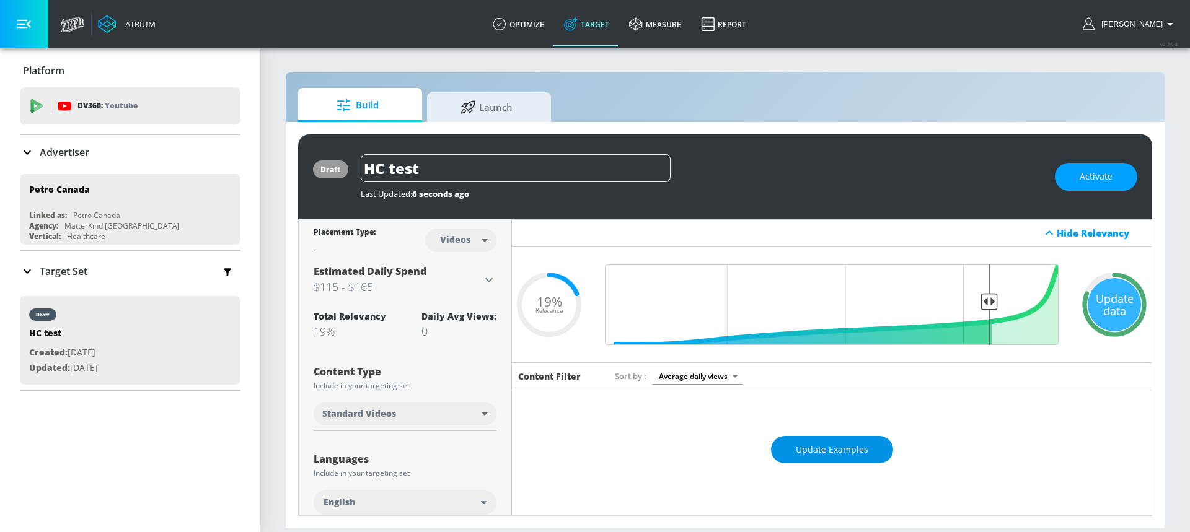
click at [835, 453] on span "Update Examples" at bounding box center [832, 450] width 73 height 15
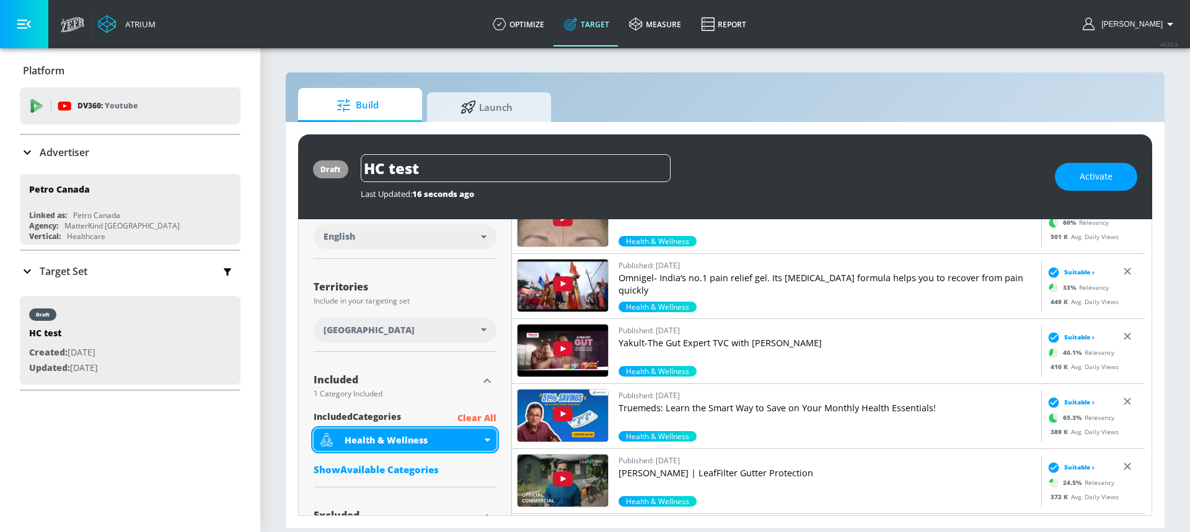
scroll to position [293, 0]
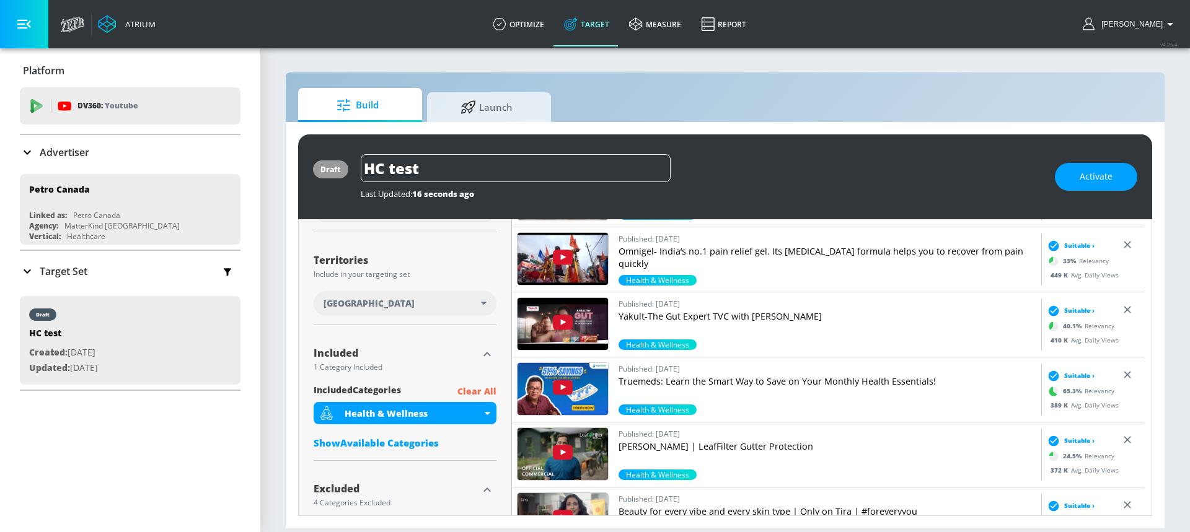
click at [487, 389] on p "Clear All" at bounding box center [476, 391] width 39 height 15
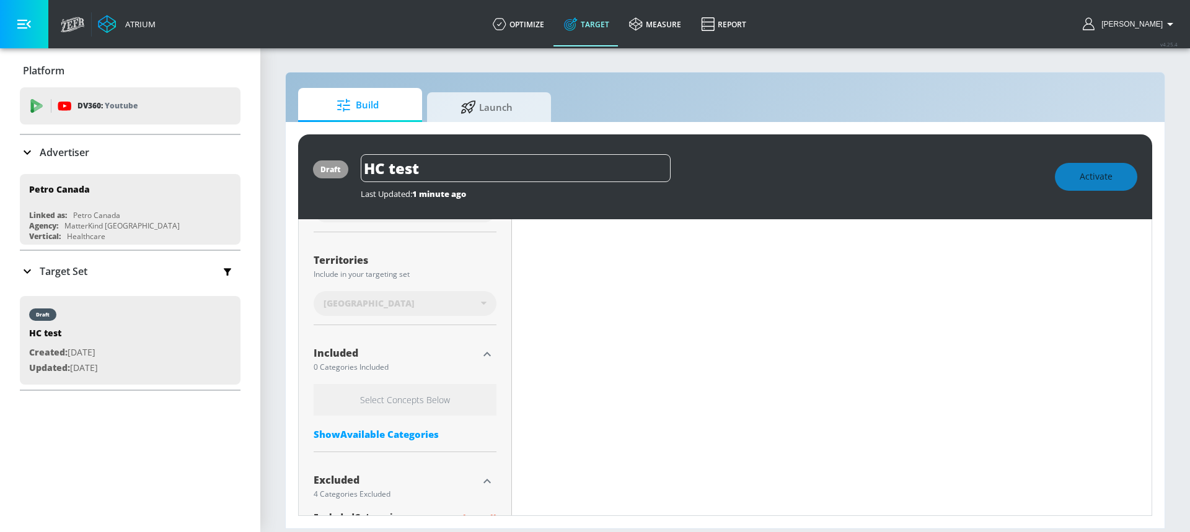
click at [398, 434] on div "Show Available Categories" at bounding box center [405, 434] width 183 height 12
click at [388, 456] on input "Sort By" at bounding box center [397, 459] width 166 height 25
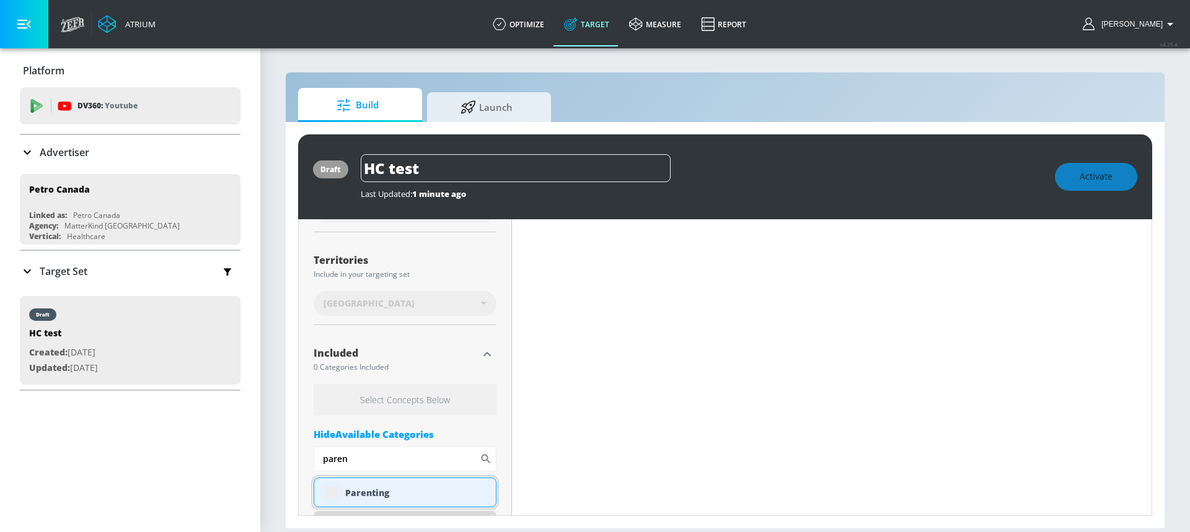
scroll to position [293, 0]
type input "paren"
click at [328, 490] on input "checkbox" at bounding box center [331, 493] width 22 height 22
checkbox input "true"
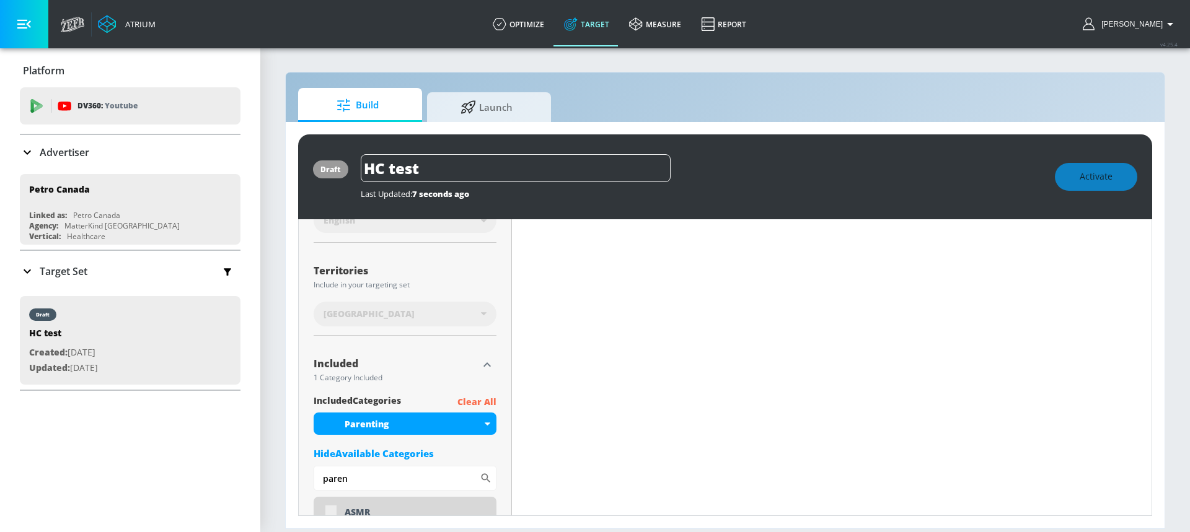
scroll to position [303, 0]
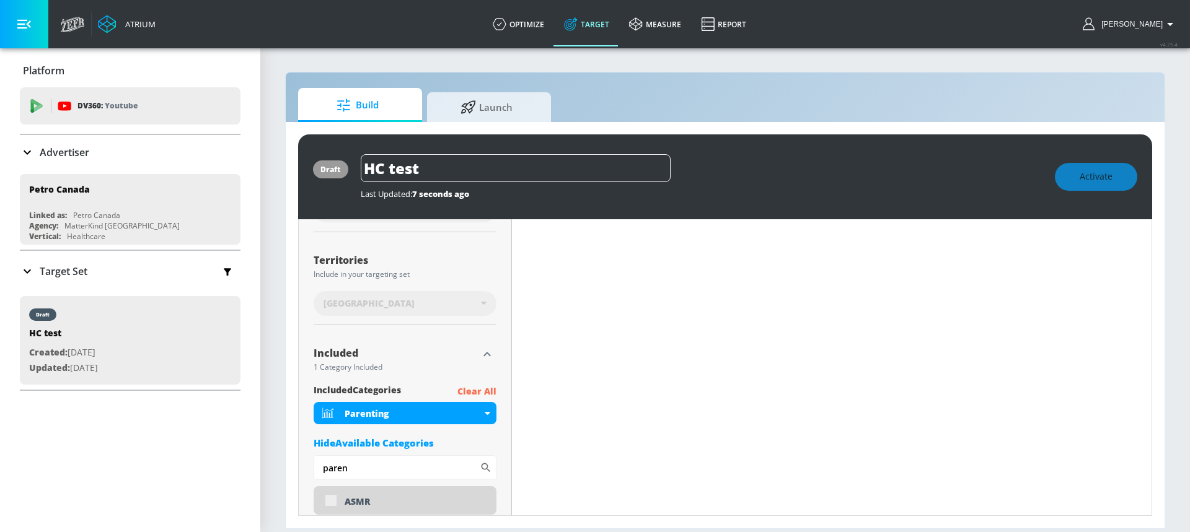
click at [467, 441] on div "Hide Available Categories" at bounding box center [405, 443] width 183 height 12
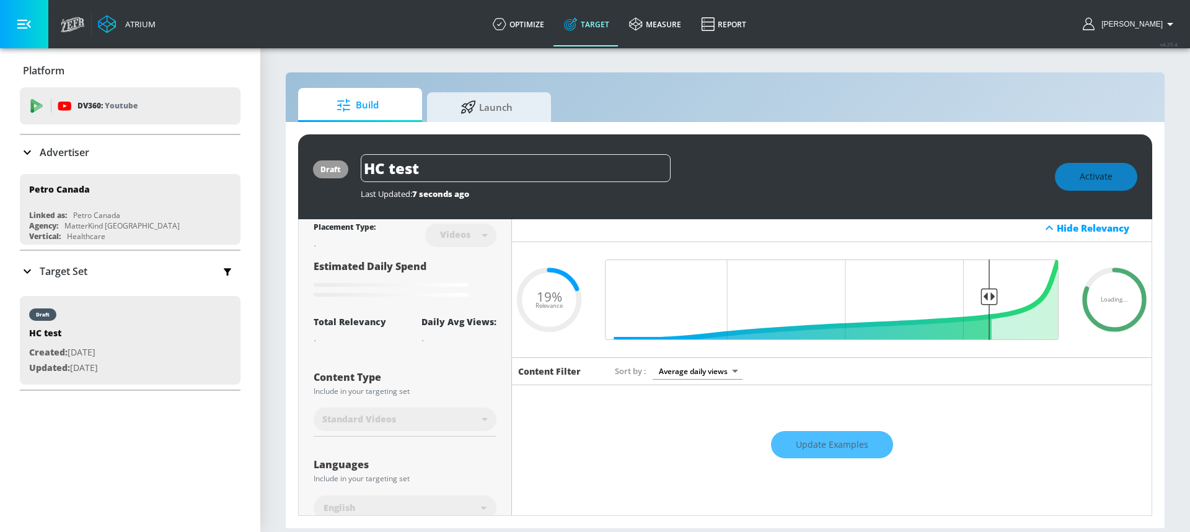
scroll to position [0, 0]
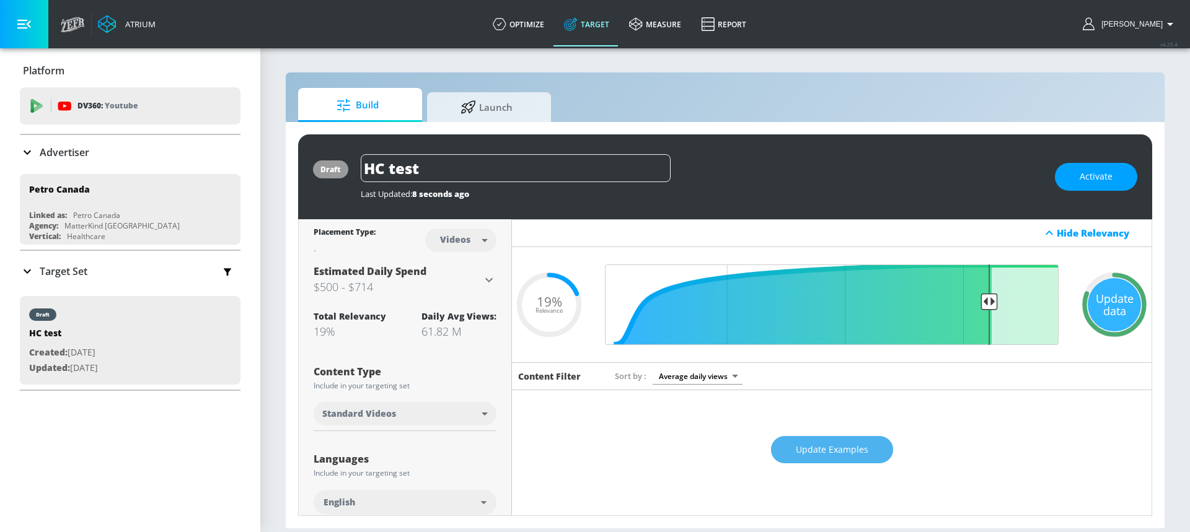
click at [840, 448] on span "Update Examples" at bounding box center [832, 450] width 73 height 15
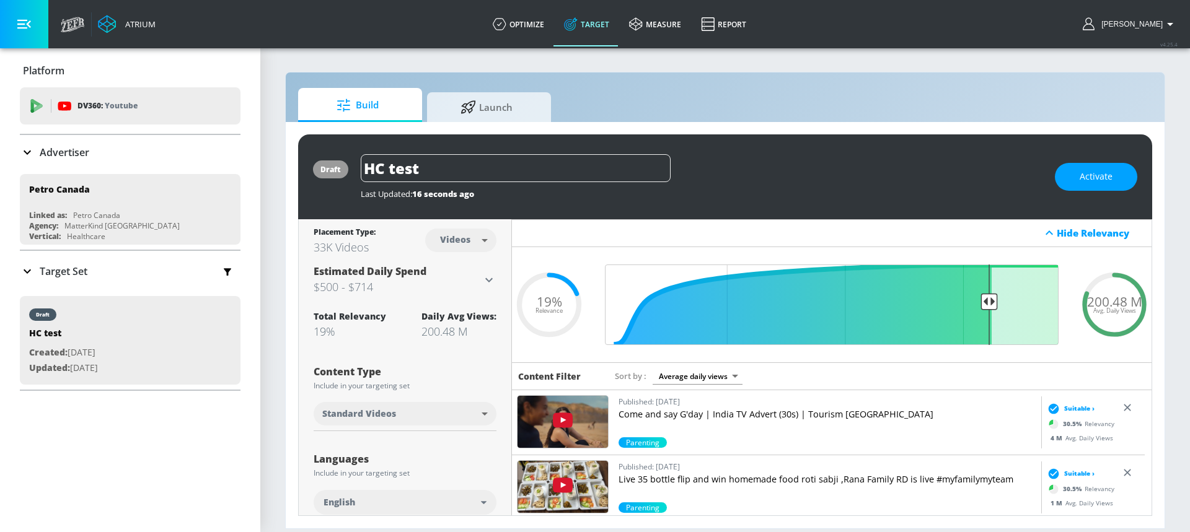
click at [721, 381] on body "Atrium optimize Target measure Report optimize Target measure Report v 4.25.4 […" at bounding box center [595, 266] width 1190 height 532
click at [716, 420] on li "Relevance (High to Low)" at bounding box center [696, 420] width 102 height 20
type input "score_desc"
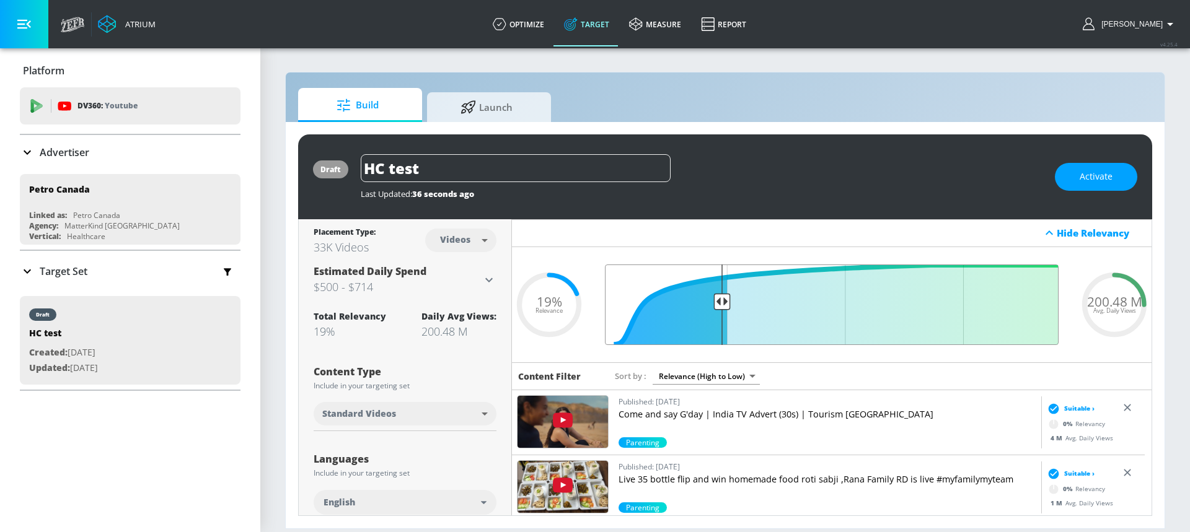
drag, startPoint x: 957, startPoint y: 302, endPoint x: 718, endPoint y: 308, distance: 238.7
type input "0.75"
click at [718, 308] on input "Final Threshold" at bounding box center [832, 305] width 466 height 81
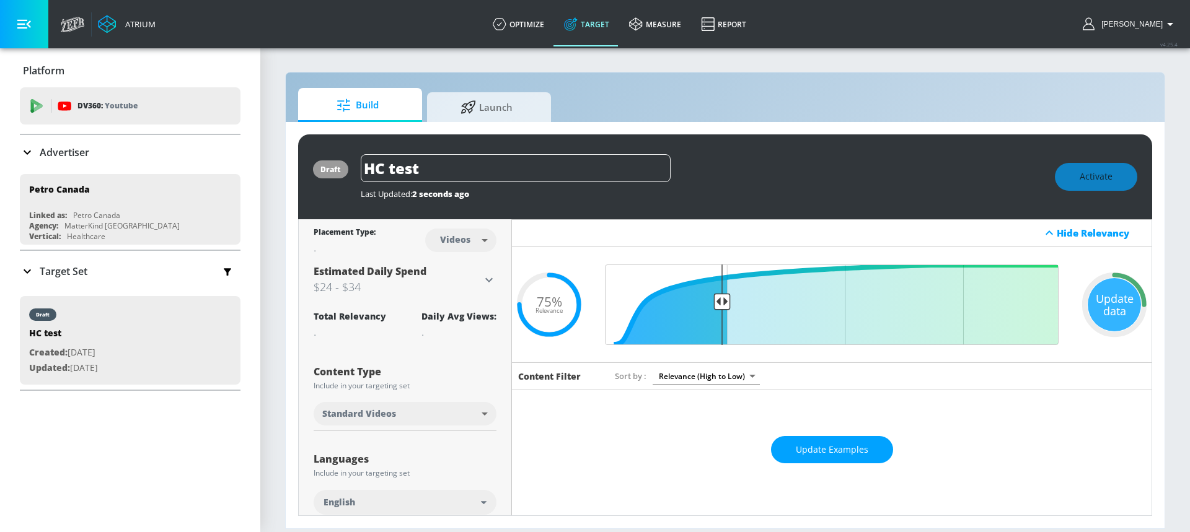
click at [1085, 302] on circle at bounding box center [1114, 304] width 59 height 59
click at [1114, 307] on div "Update data" at bounding box center [1114, 304] width 53 height 53
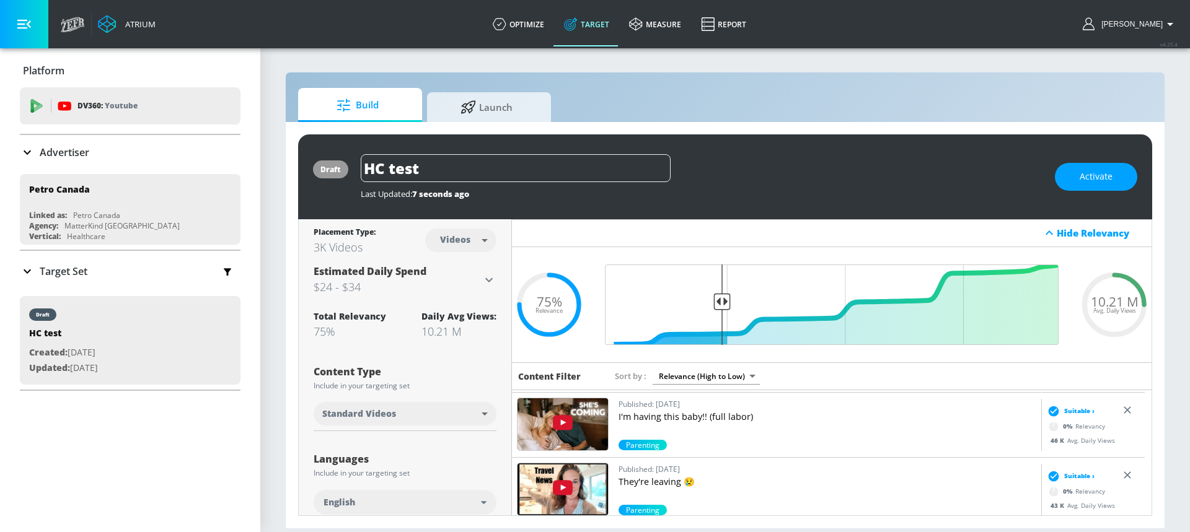
scroll to position [995, 0]
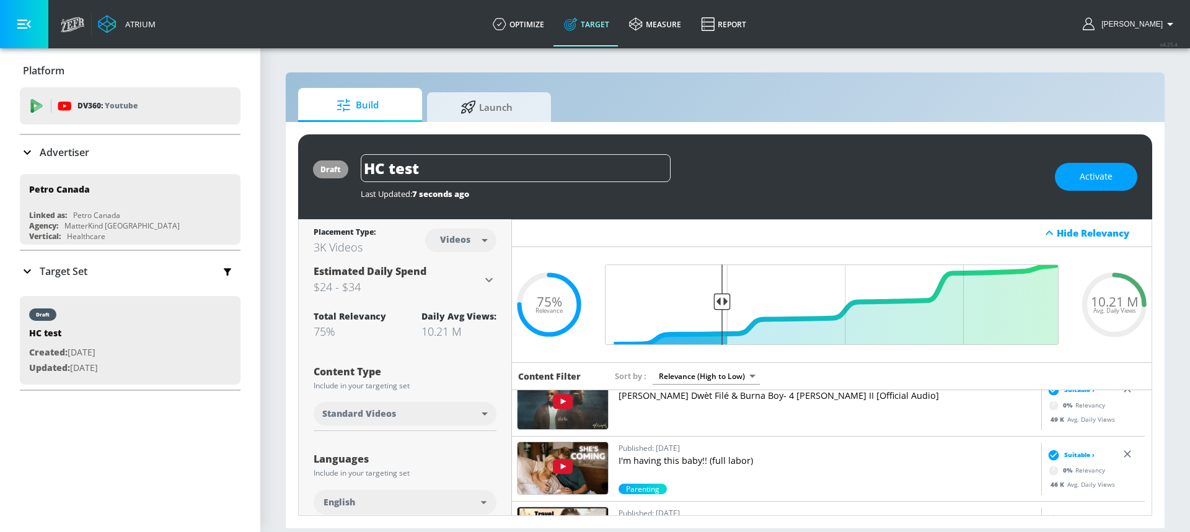
click at [799, 460] on p "I'm having this baby!! (full labor)" at bounding box center [828, 461] width 418 height 12
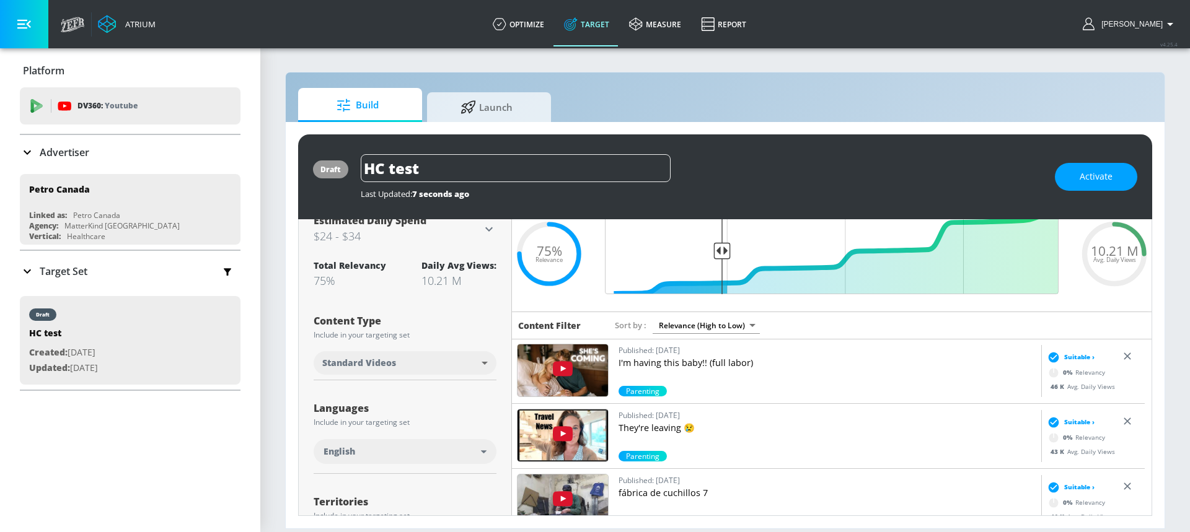
scroll to position [1043, 0]
click at [805, 430] on p "They're leaving 😢" at bounding box center [828, 427] width 418 height 12
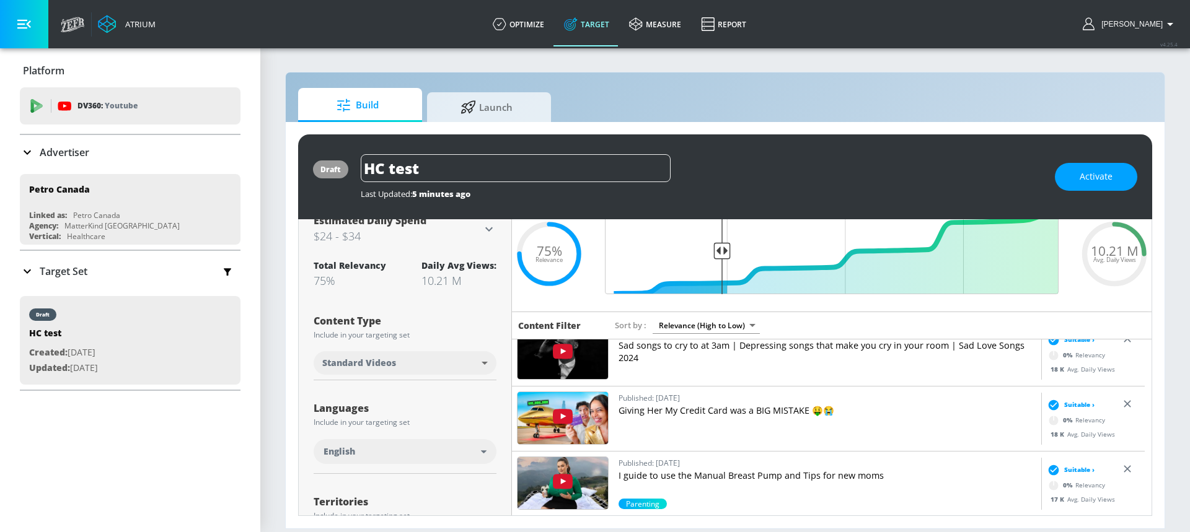
scroll to position [4218, 0]
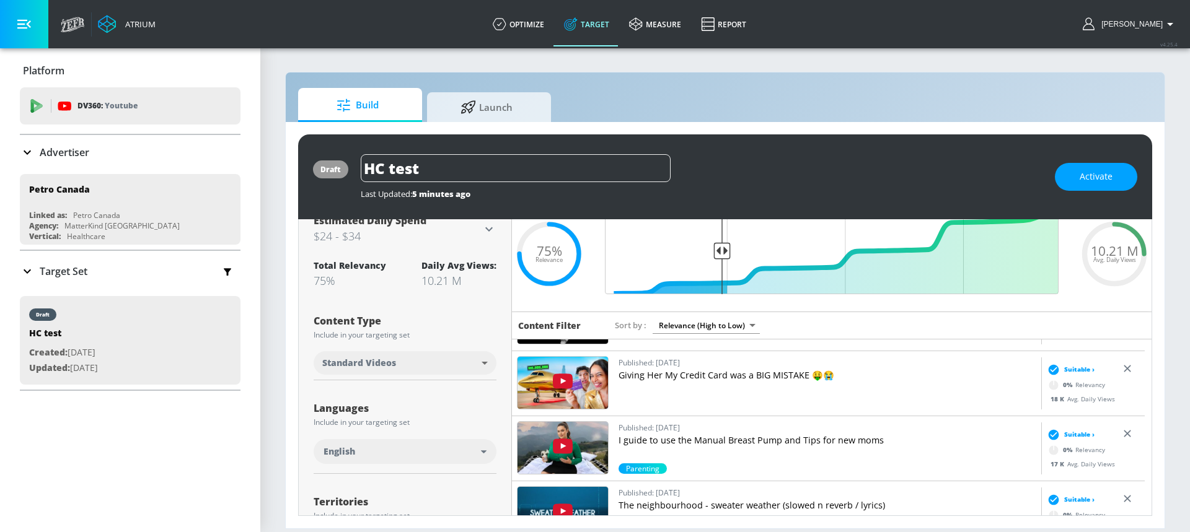
click at [872, 374] on p "Giving Her My Credit Card was a BIG MISTAKE 🤑😭" at bounding box center [828, 375] width 418 height 12
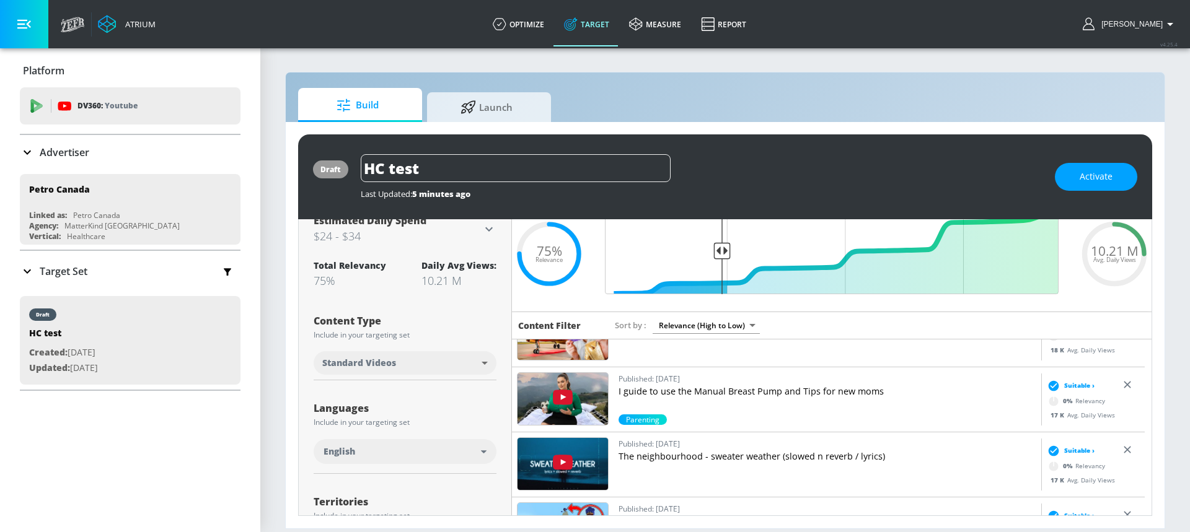
scroll to position [4269, 0]
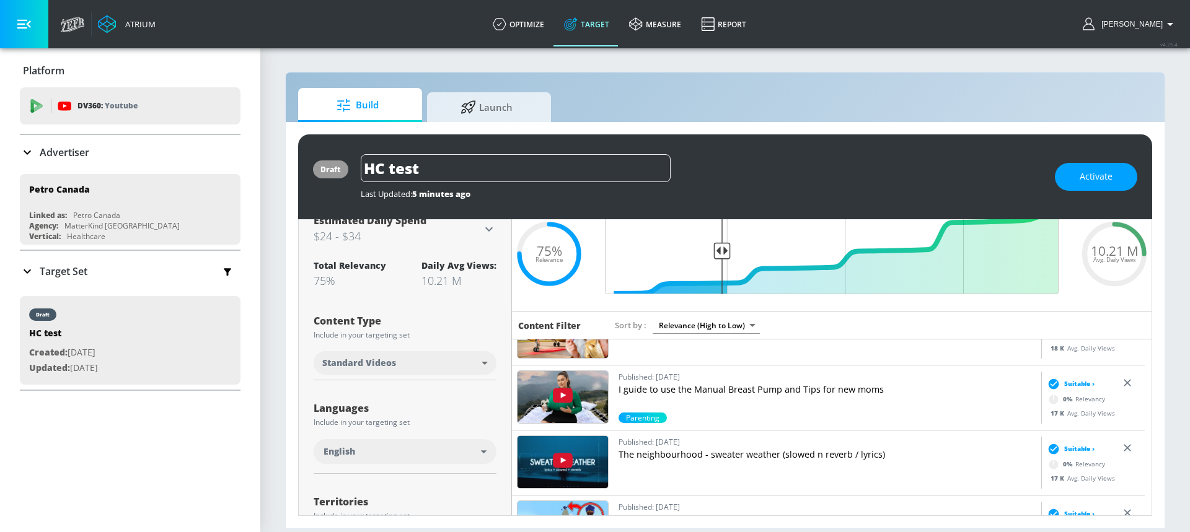
click at [819, 394] on p "I guide to use the Manual Breast Pump and Tips for new moms" at bounding box center [828, 390] width 418 height 12
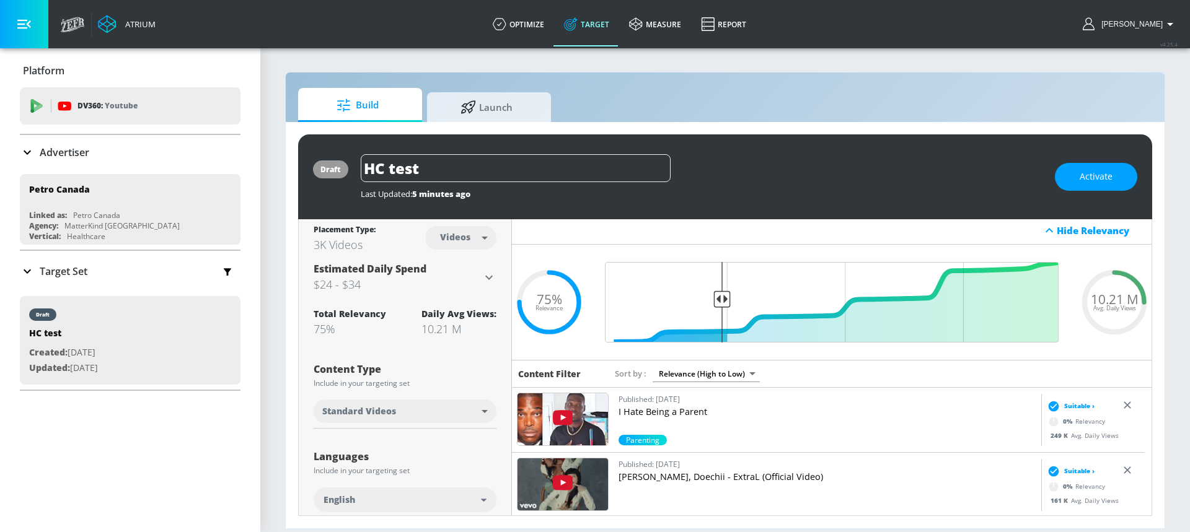
scroll to position [0, 0]
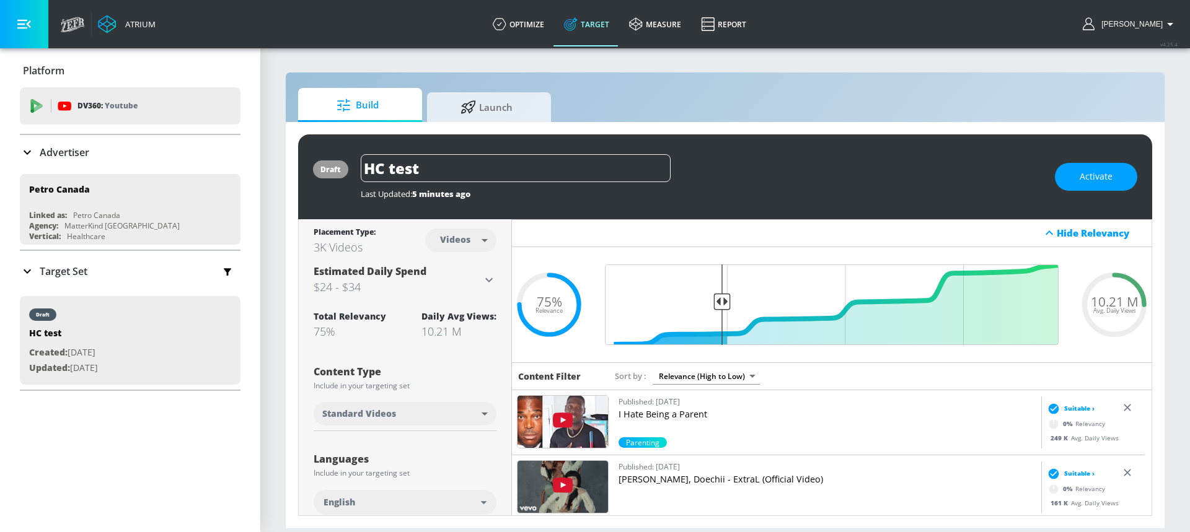
click at [441, 242] on body "Atrium optimize Target measure Report optimize Target measure Report v 4.25.4 […" at bounding box center [595, 266] width 1190 height 532
click at [444, 263] on div "Channels" at bounding box center [458, 267] width 45 height 13
type input "channels"
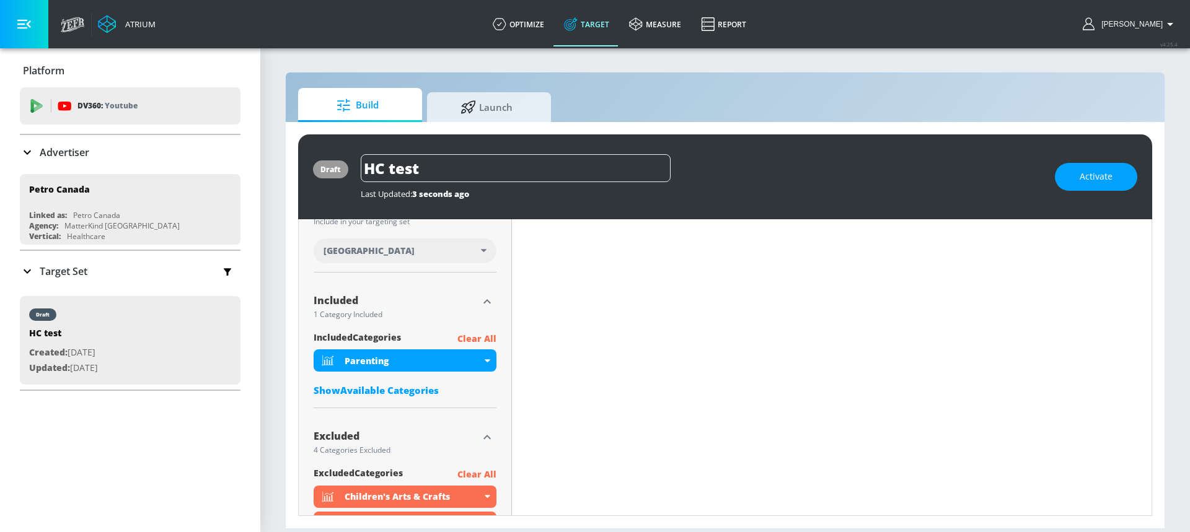
scroll to position [368, 0]
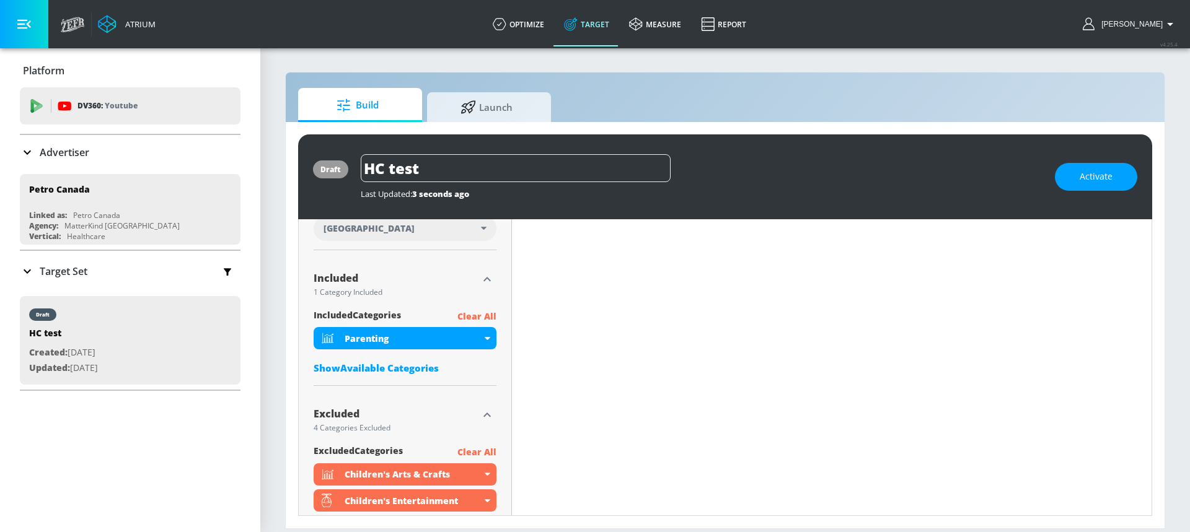
click at [478, 316] on p "Clear All" at bounding box center [476, 316] width 39 height 15
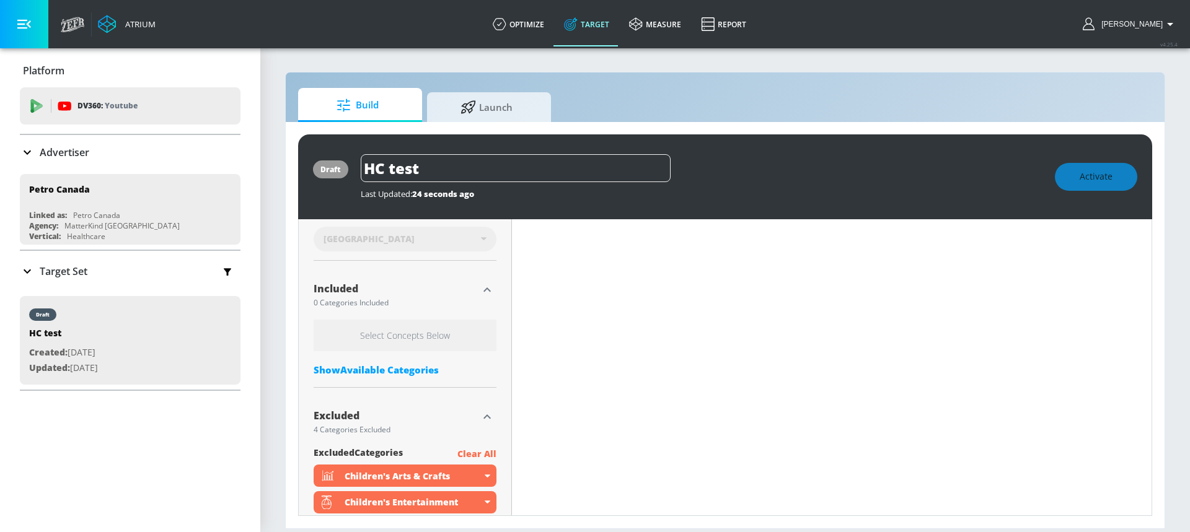
scroll to position [378, 0]
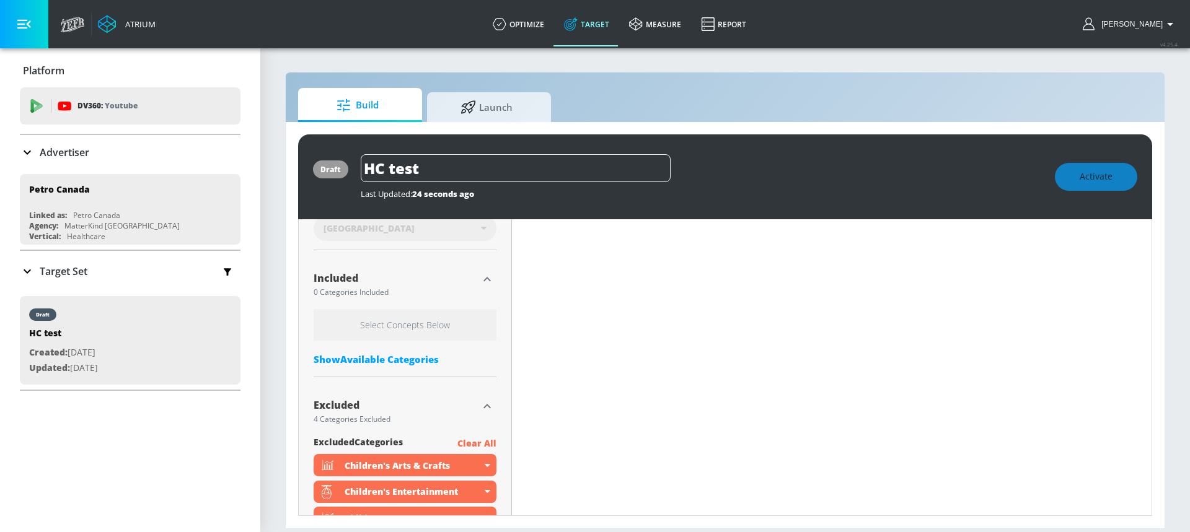
click at [398, 358] on div "Show Available Categories" at bounding box center [405, 359] width 183 height 12
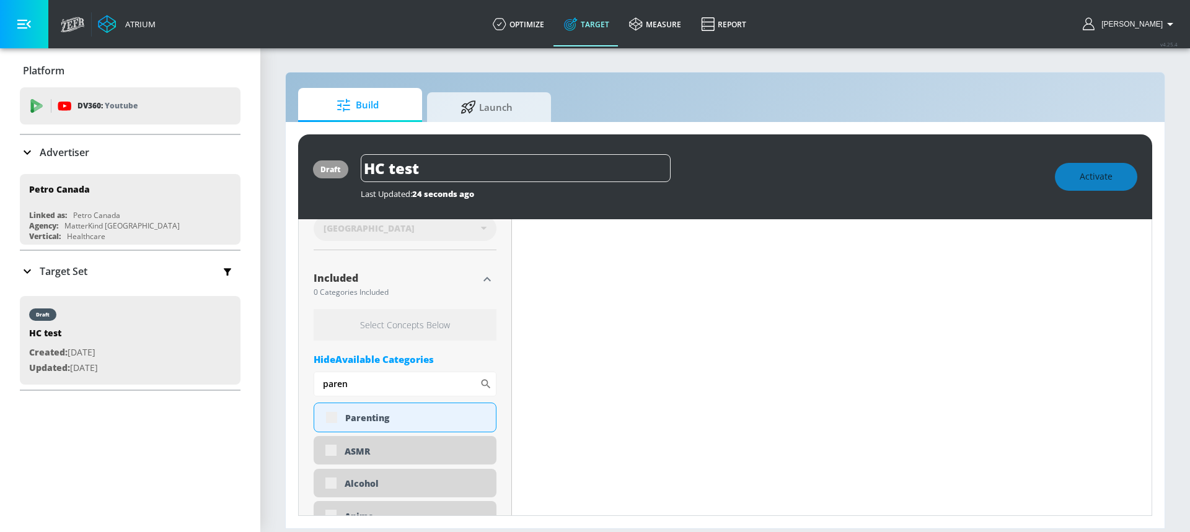
drag, startPoint x: 359, startPoint y: 382, endPoint x: 289, endPoint y: 382, distance: 70.0
click at [289, 382] on div "draft HC test Last Updated: 24 seconds ago Activate Placement Type: Channels ch…" at bounding box center [725, 325] width 879 height 407
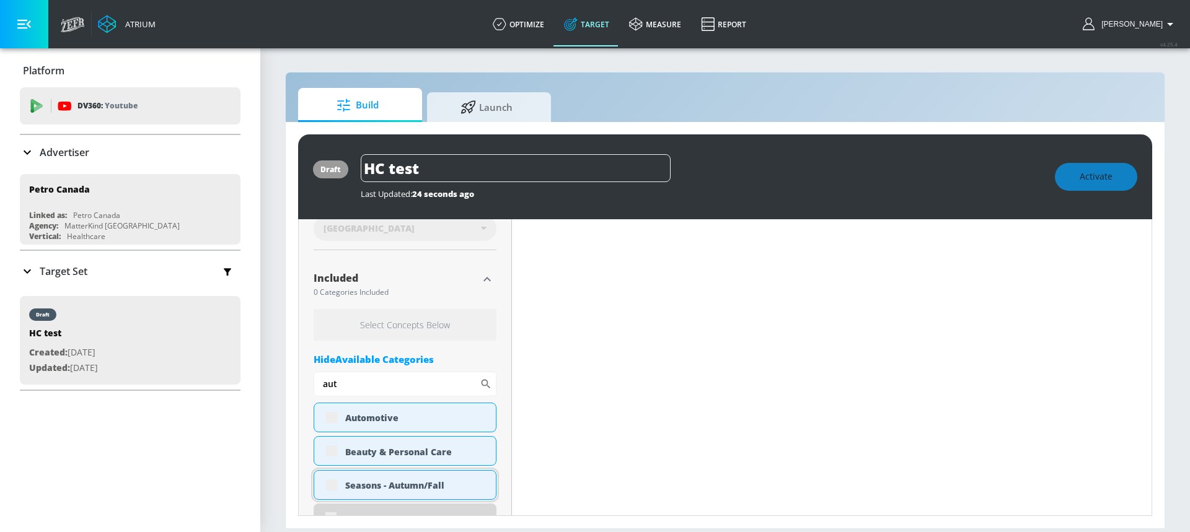
type input "aut"
click at [327, 487] on div "Seasons - Autumn/Fall" at bounding box center [405, 485] width 183 height 30
click at [337, 487] on div "Seasons - Autumn/Fall" at bounding box center [405, 485] width 183 height 30
click at [333, 487] on div "Seasons - Autumn/Fall" at bounding box center [405, 485] width 183 height 30
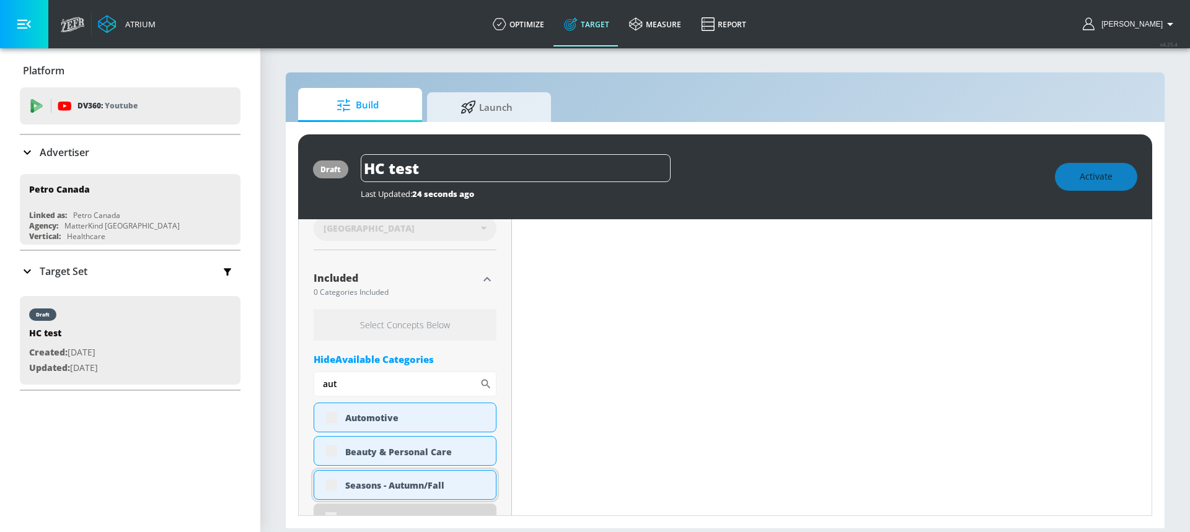
scroll to position [368, 0]
click at [333, 487] on input "checkbox" at bounding box center [331, 485] width 22 height 22
checkbox input "true"
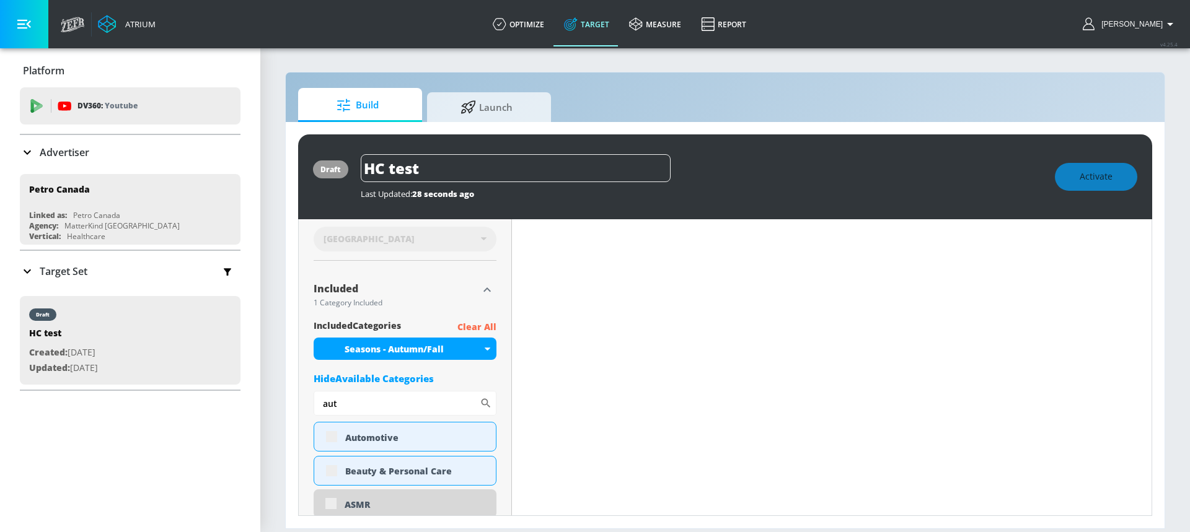
scroll to position [378, 0]
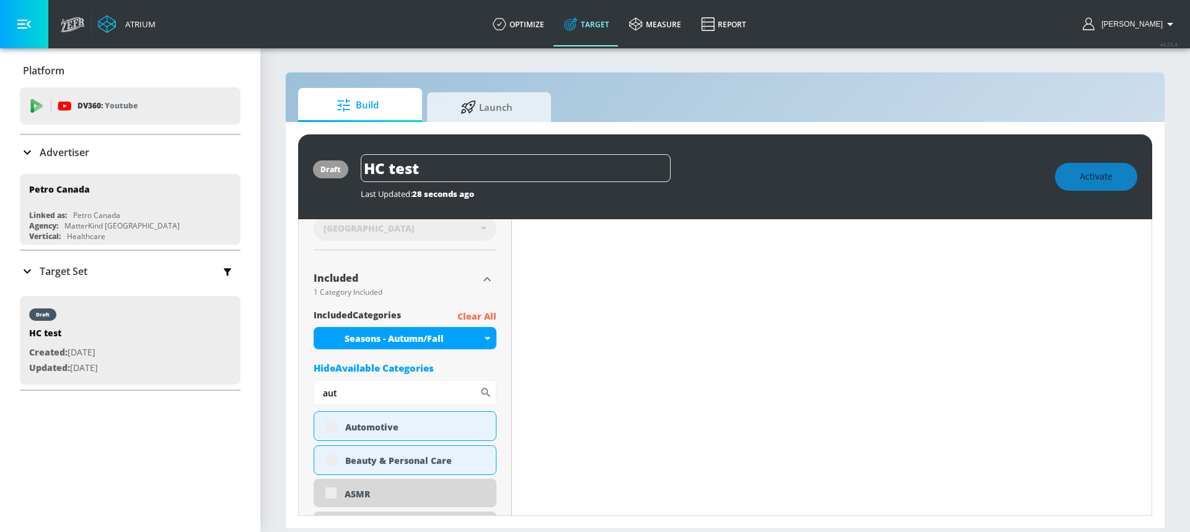
click at [386, 363] on div "Hide Available Categories" at bounding box center [405, 368] width 183 height 12
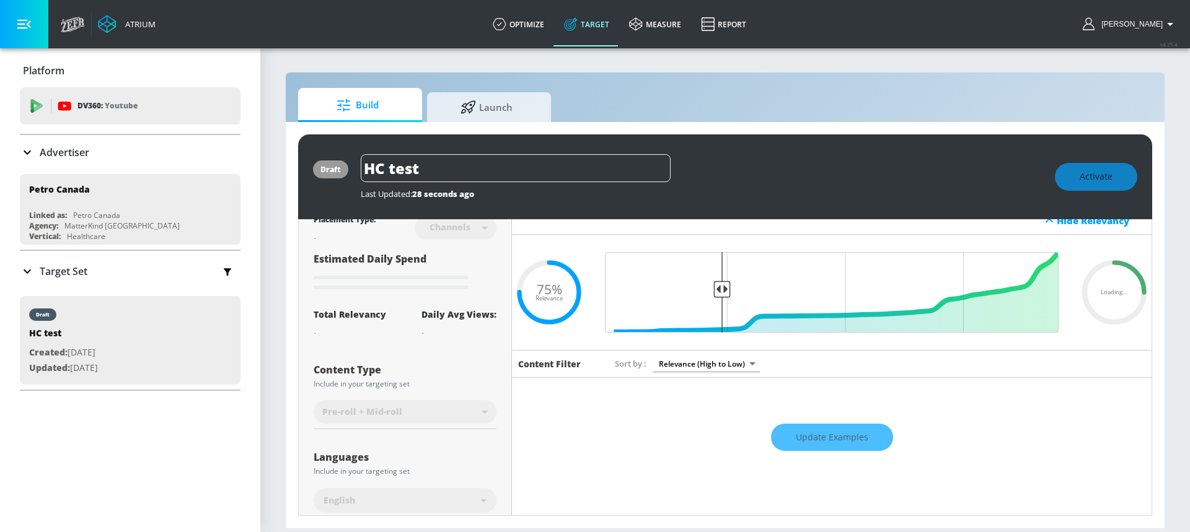
scroll to position [0, 0]
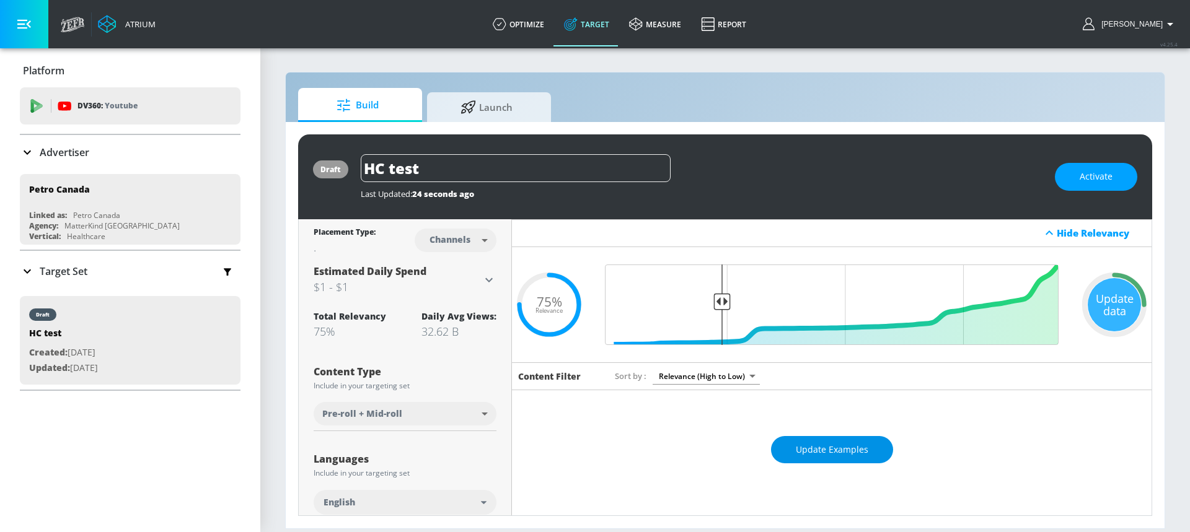
click at [835, 449] on span "Update Examples" at bounding box center [832, 450] width 73 height 15
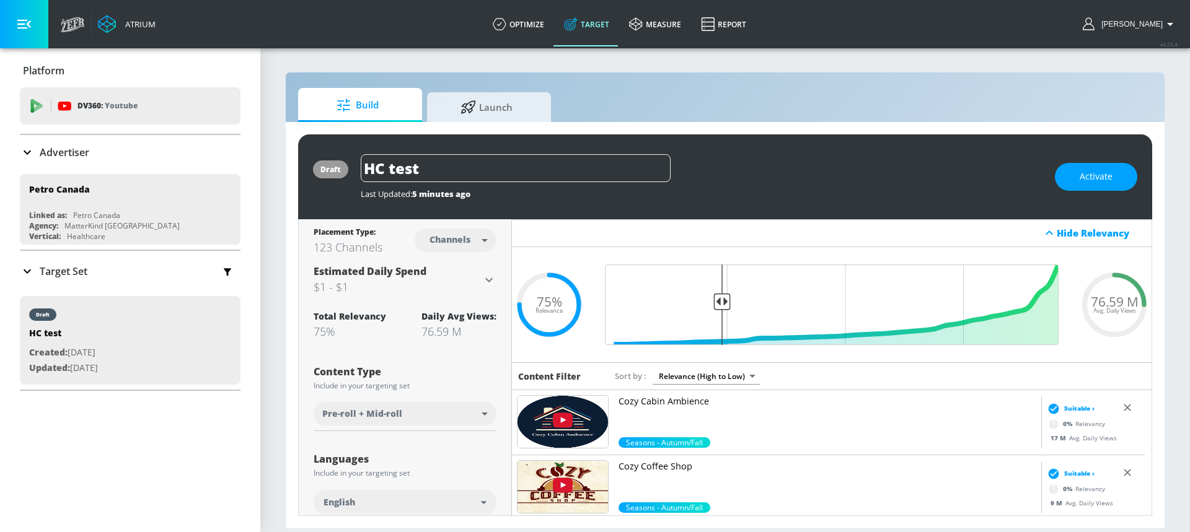
click at [748, 475] on link "Cozy Coffee Shop" at bounding box center [828, 481] width 418 height 42
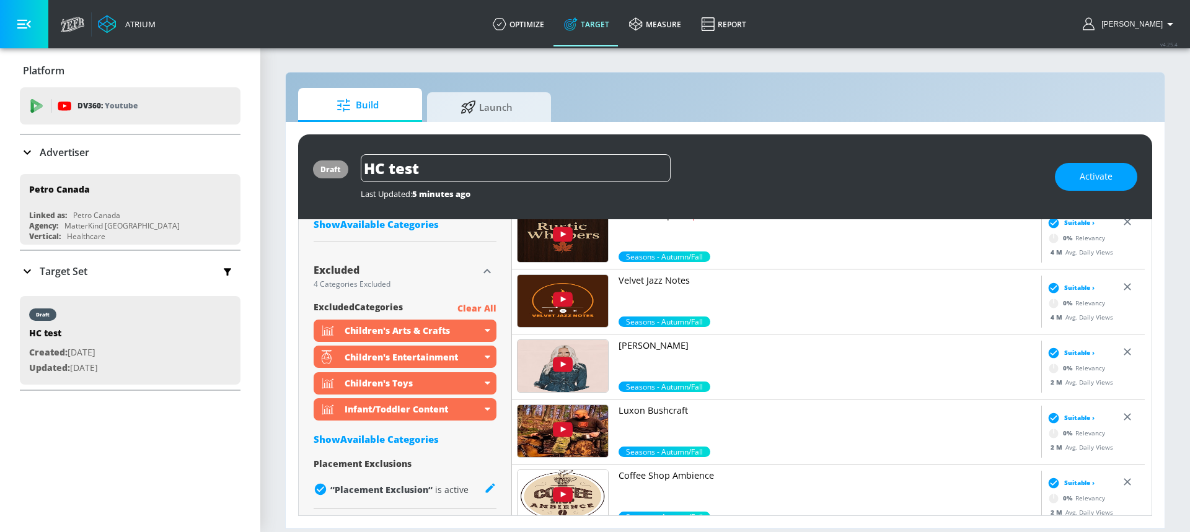
scroll to position [515, 0]
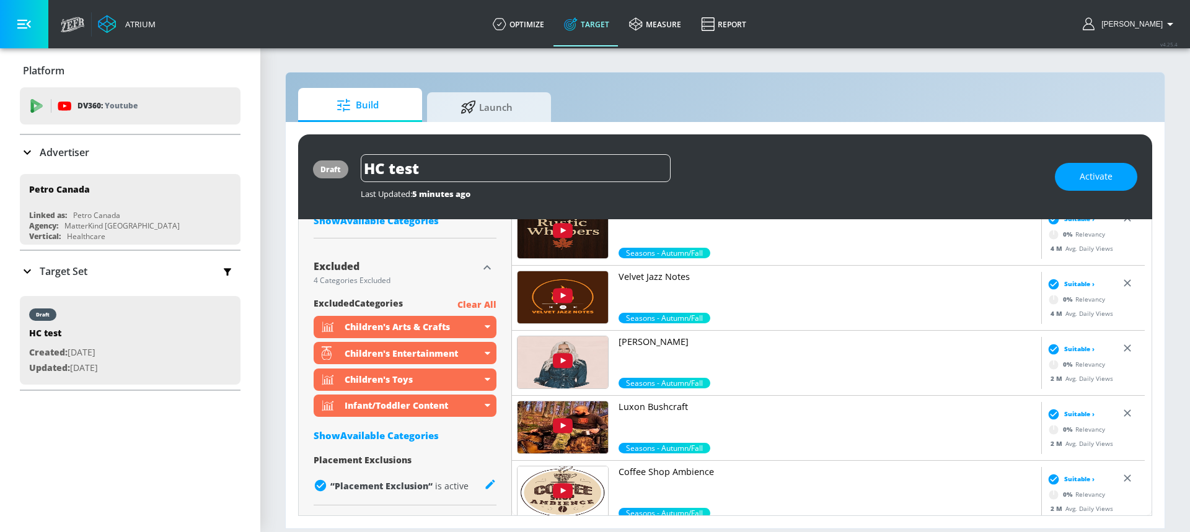
click at [790, 376] on link "Brittney Blane" at bounding box center [828, 357] width 418 height 42
